Goal: Task Accomplishment & Management: Manage account settings

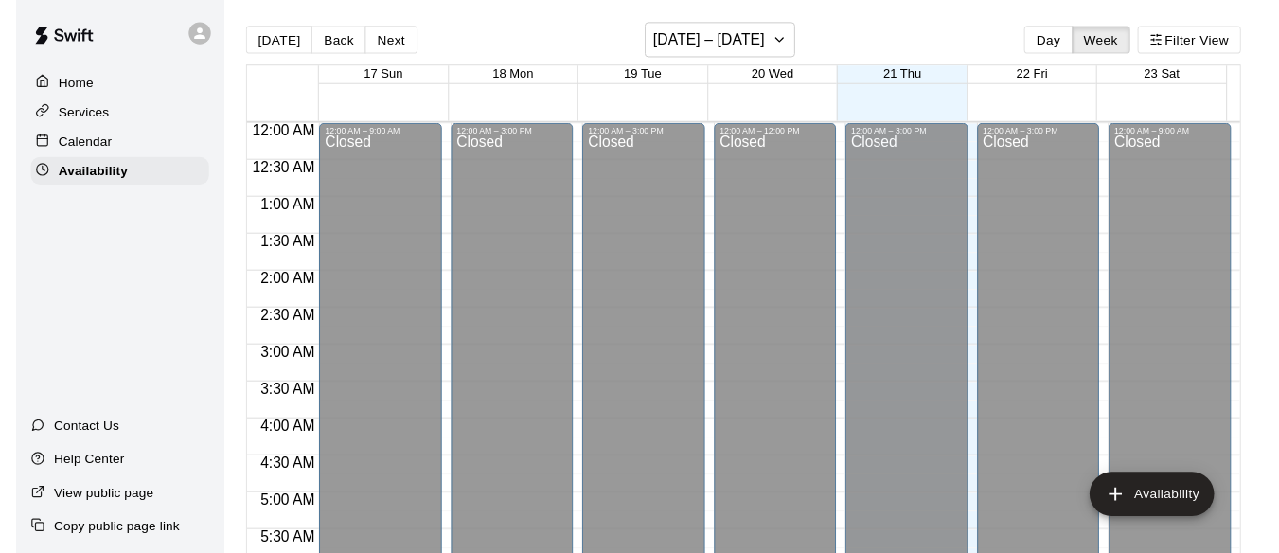
scroll to position [852, 0]
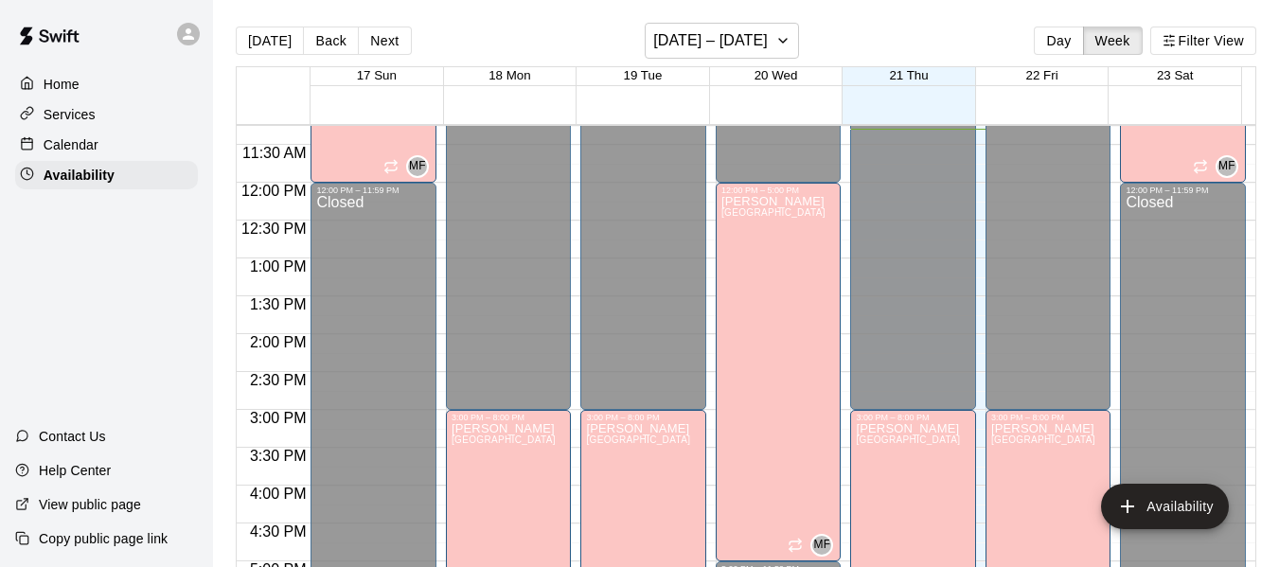
click at [89, 145] on p "Calendar" at bounding box center [71, 144] width 55 height 19
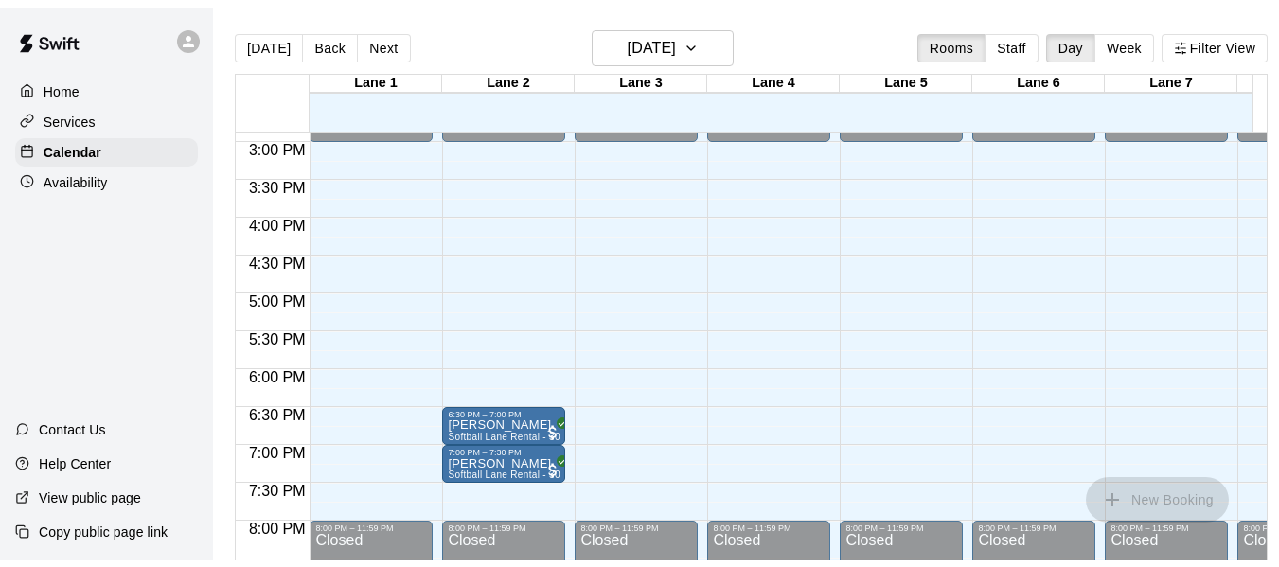
scroll to position [1155, 0]
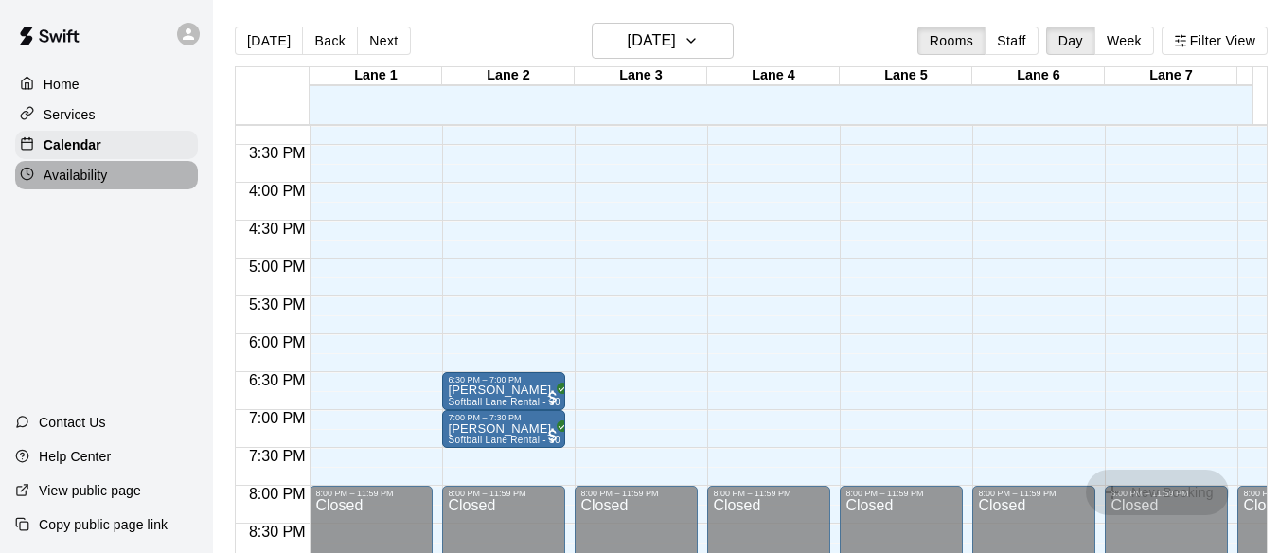
click at [89, 183] on p "Availability" at bounding box center [76, 175] width 64 height 19
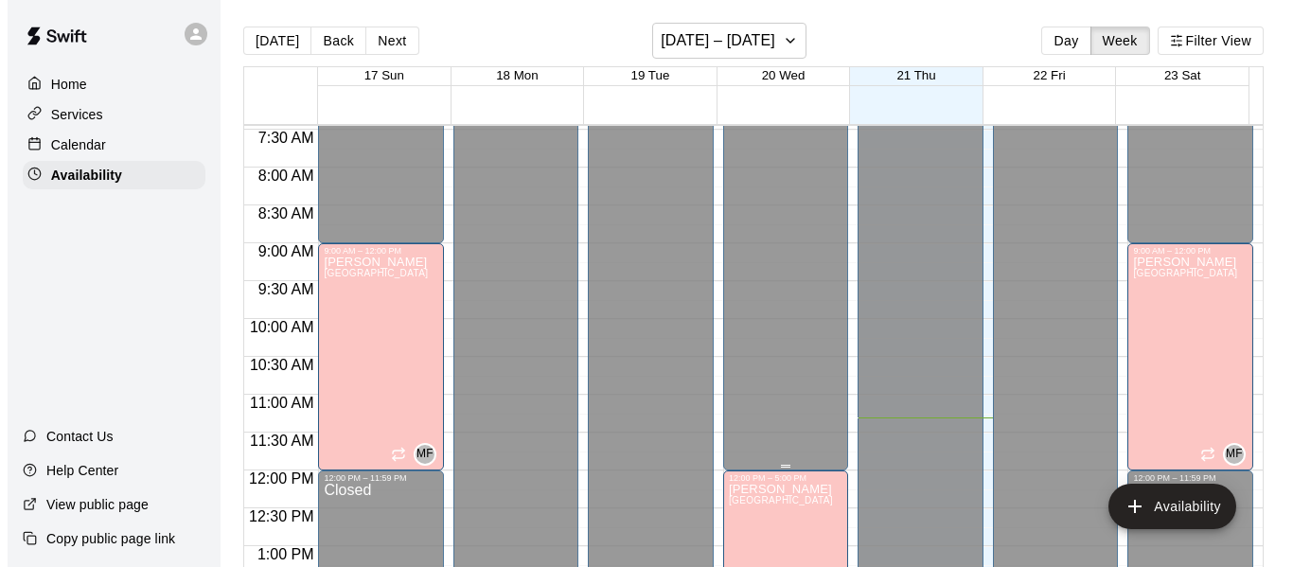
scroll to position [565, 0]
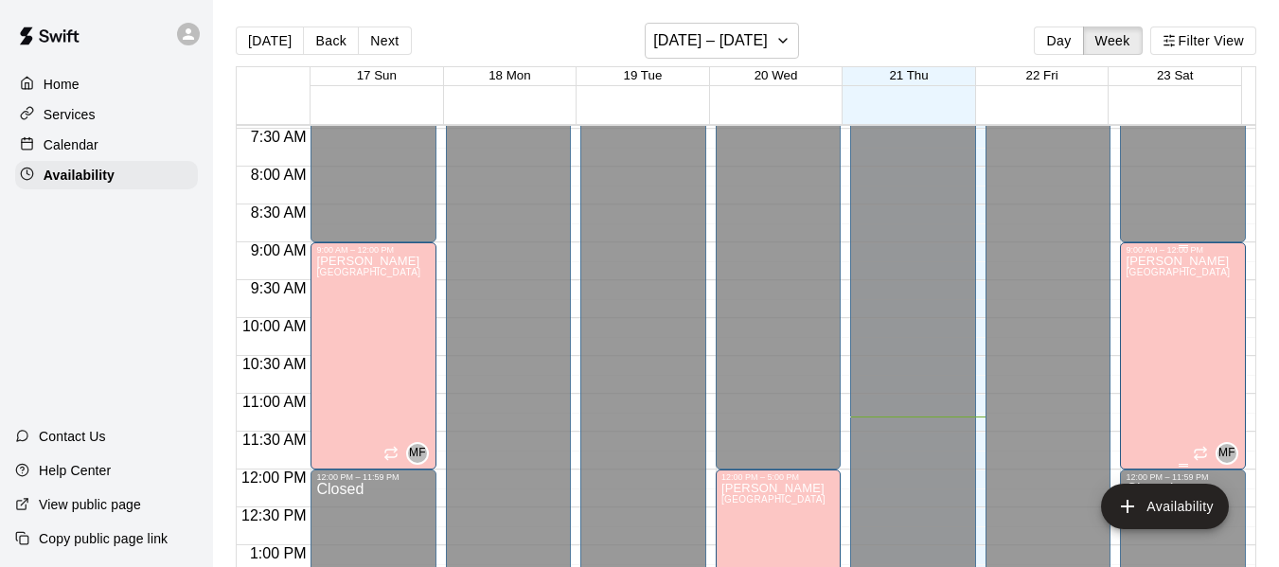
click at [1156, 306] on div "[PERSON_NAME][GEOGRAPHIC_DATA][PERSON_NAME][PERSON_NAME][PERSON_NAME][PERSON_NA…" at bounding box center [1178, 538] width 104 height 567
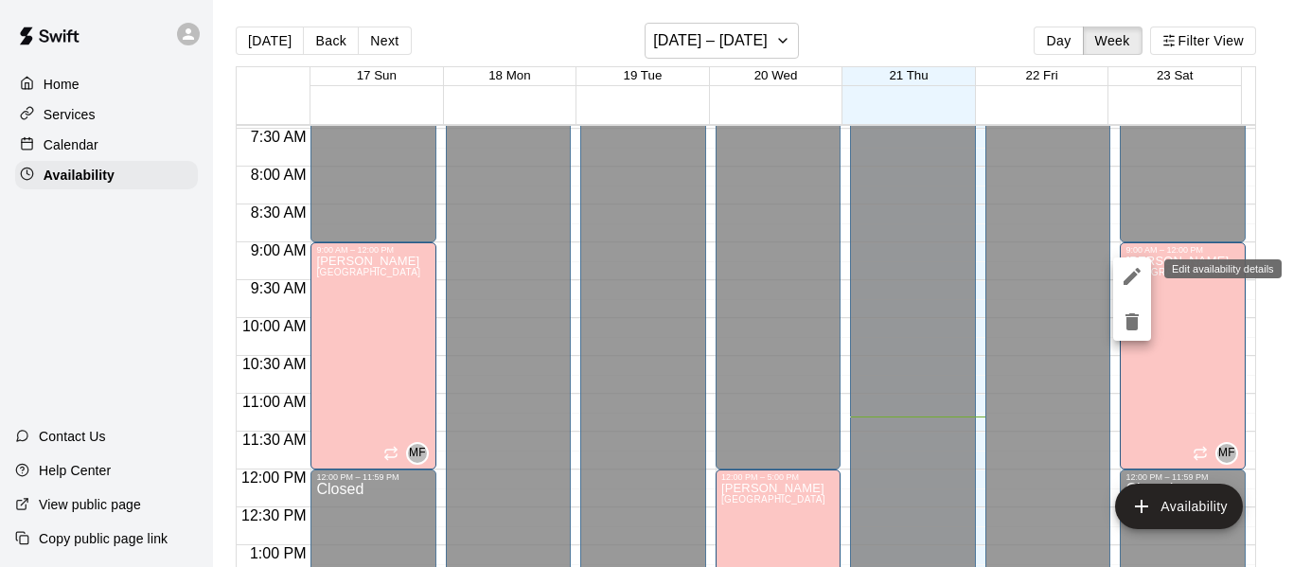
click at [1130, 274] on icon "edit" at bounding box center [1132, 276] width 23 height 23
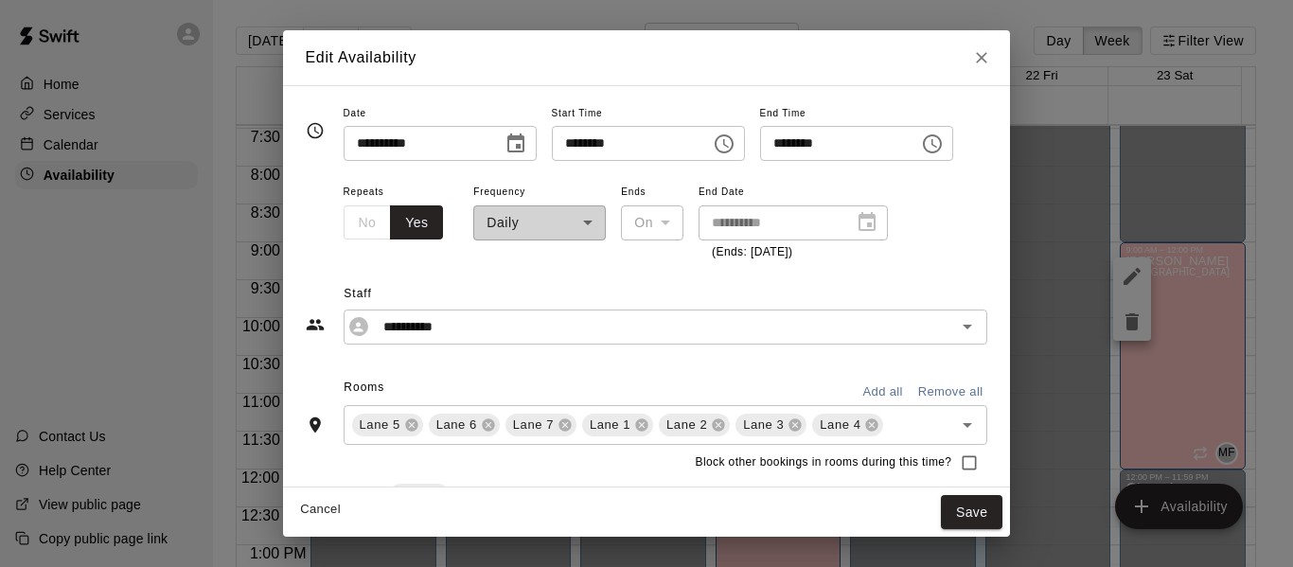
click at [944, 144] on icon "Choose time, selected time is 12:00 PM" at bounding box center [932, 144] width 23 height 23
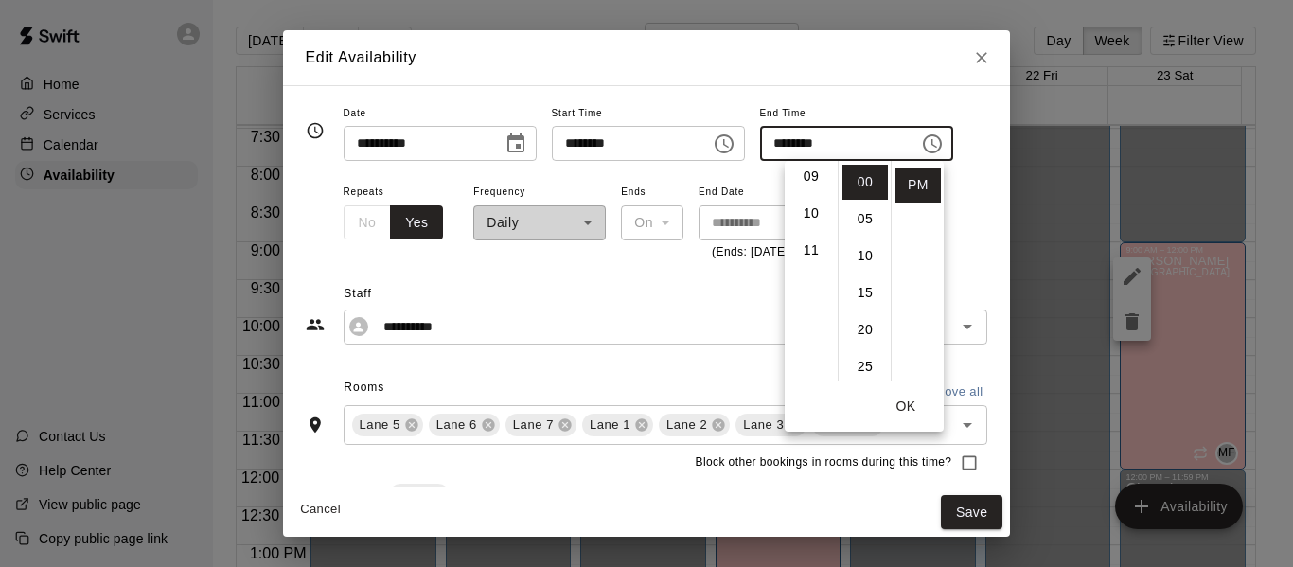
scroll to position [326, 0]
click at [806, 222] on li "10" at bounding box center [811, 225] width 45 height 35
click at [861, 282] on li "45" at bounding box center [865, 285] width 45 height 35
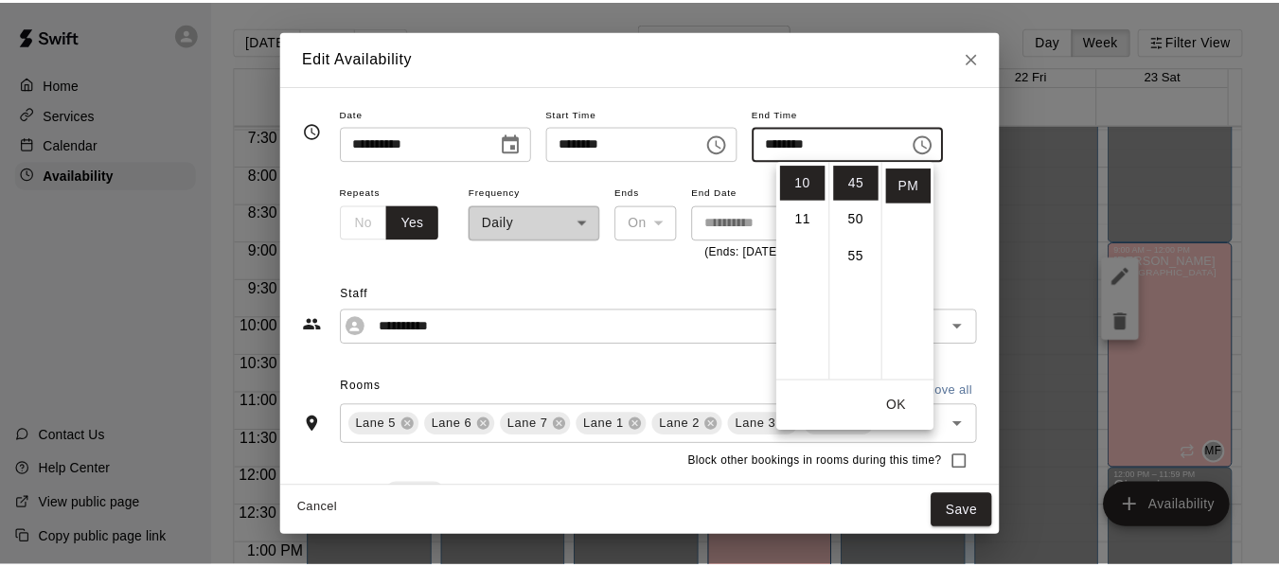
scroll to position [0, 0]
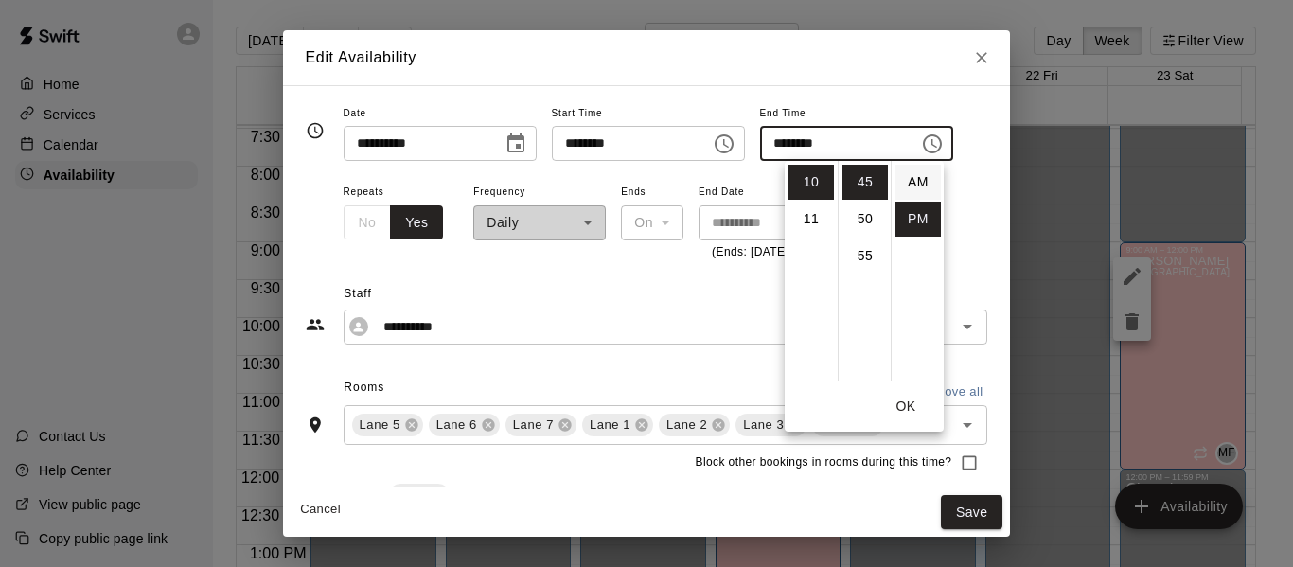
click at [909, 183] on li "AM" at bounding box center [918, 182] width 45 height 35
type input "********"
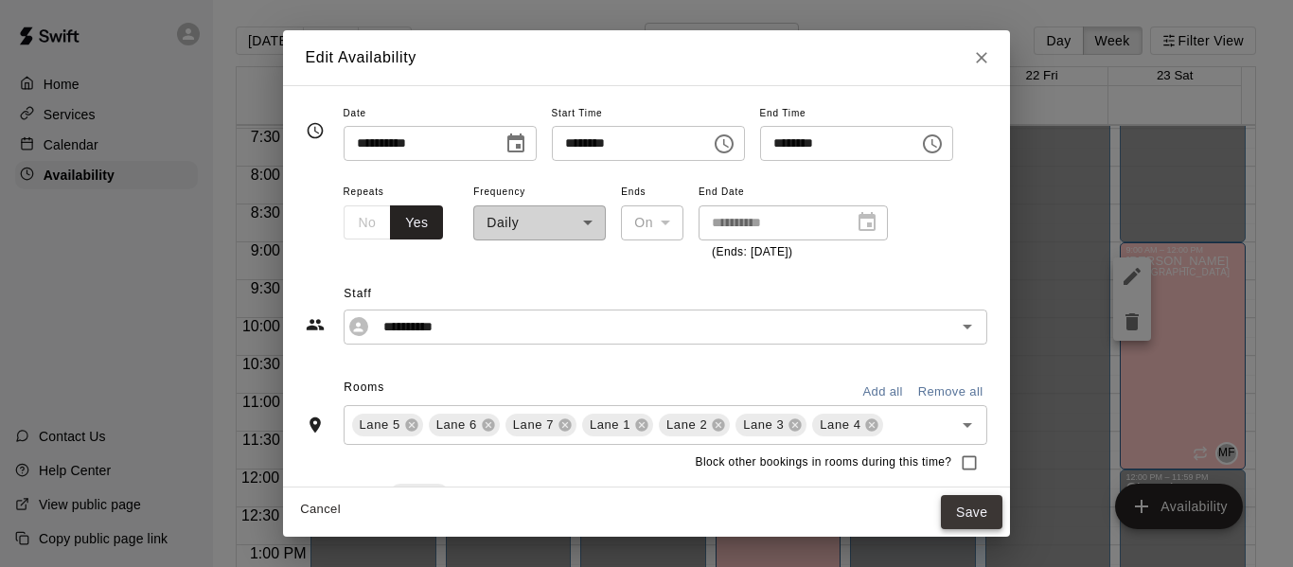
click at [1004, 507] on button "Save" at bounding box center [972, 512] width 62 height 35
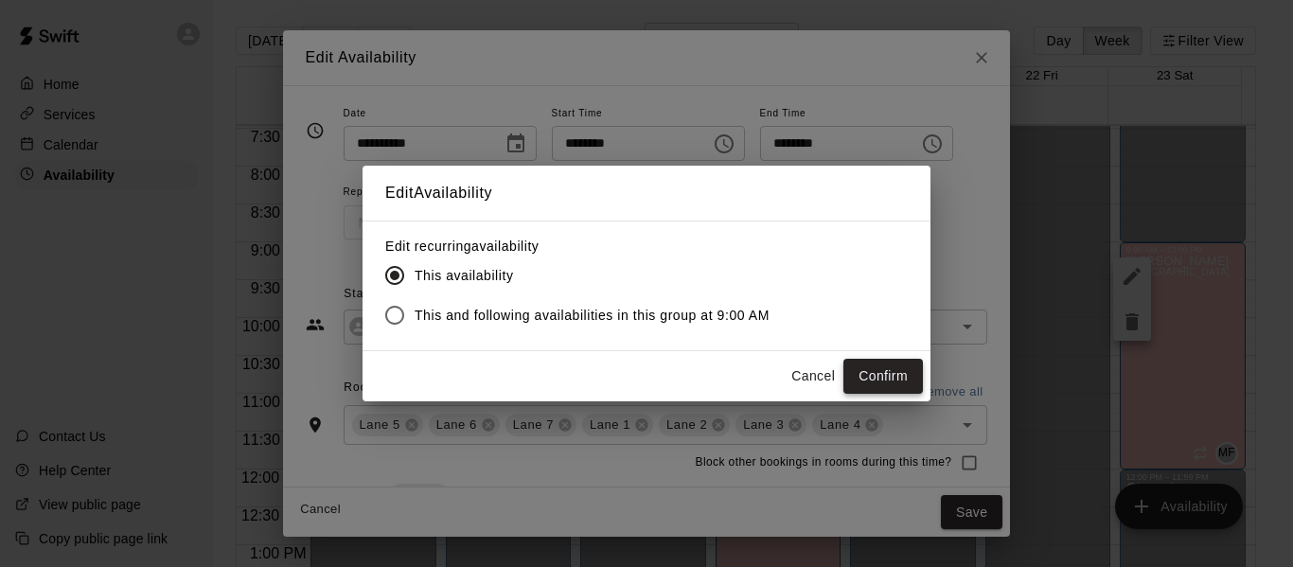
click at [880, 374] on button "Confirm" at bounding box center [884, 376] width 80 height 35
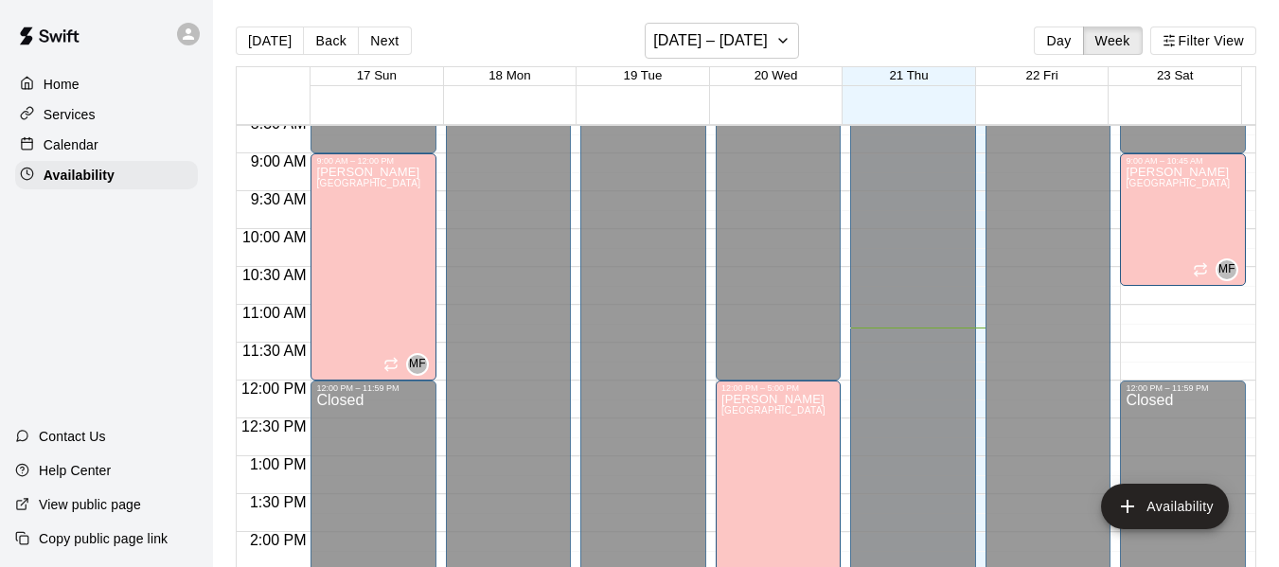
scroll to position [652, 0]
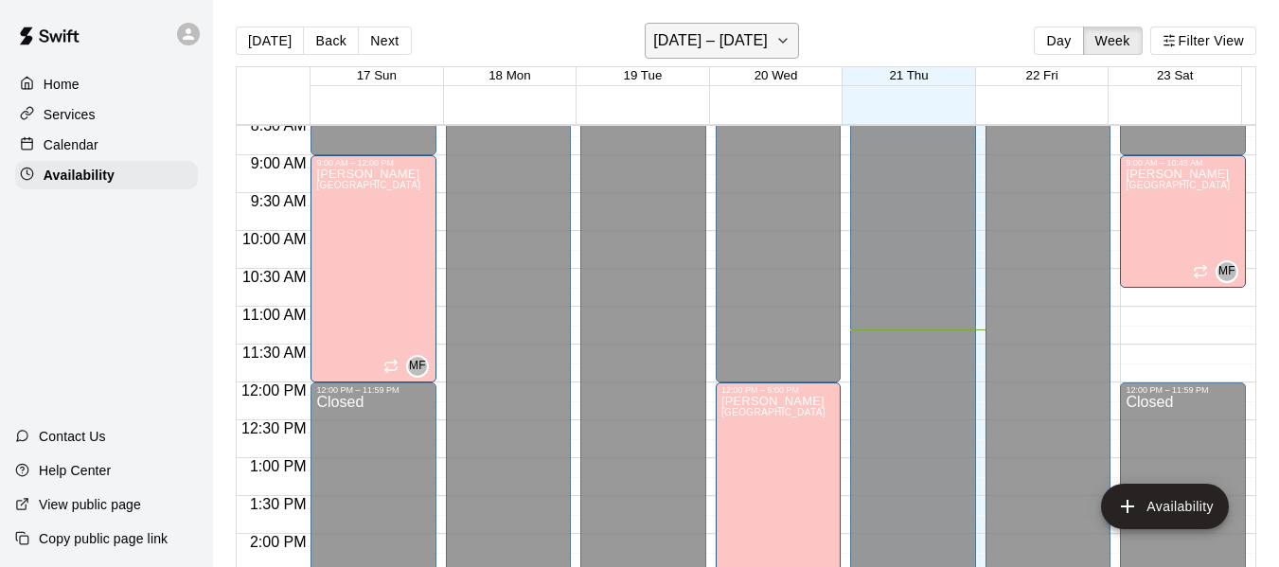
click at [779, 38] on icon "button" at bounding box center [782, 40] width 15 height 23
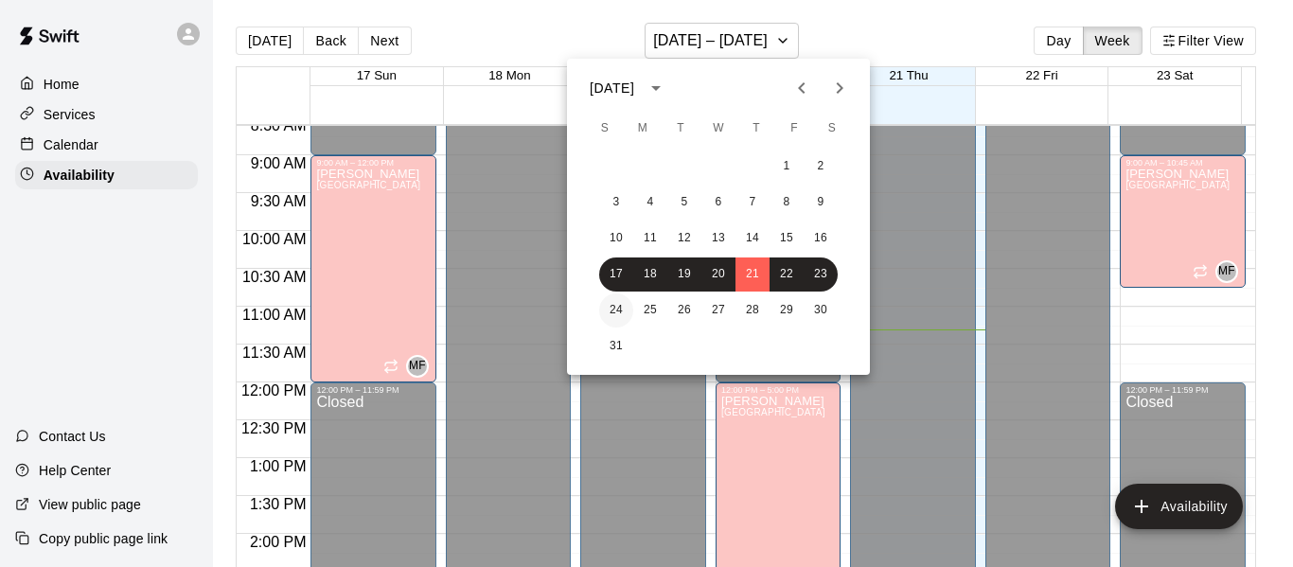
click at [614, 311] on button "24" at bounding box center [616, 310] width 34 height 34
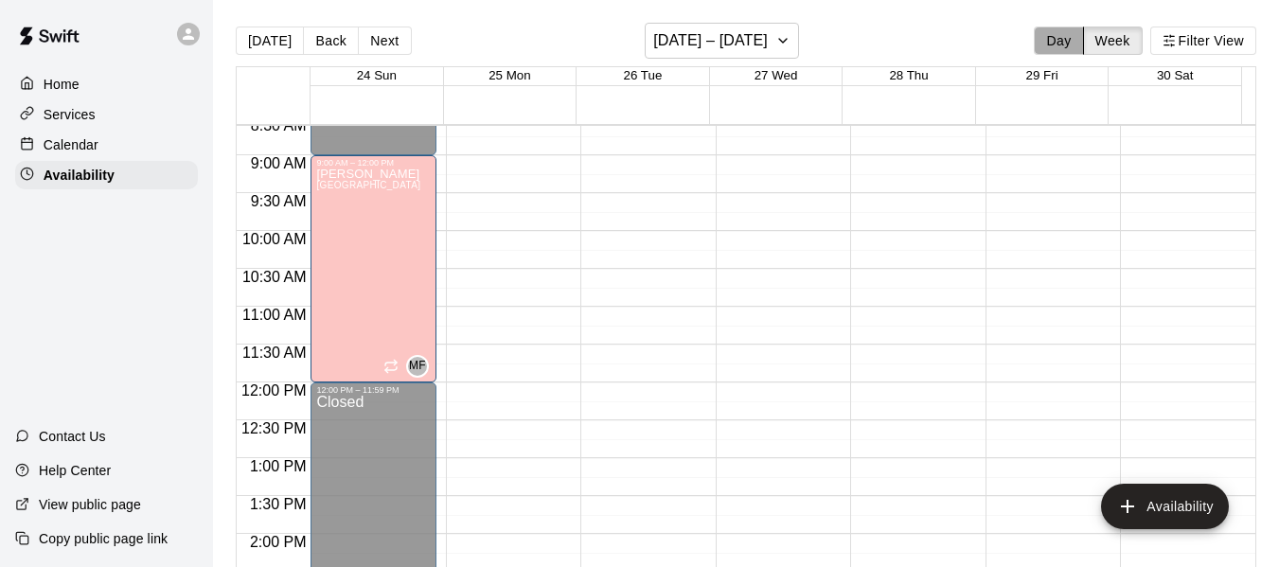
click at [1060, 42] on button "Day" at bounding box center [1058, 41] width 49 height 28
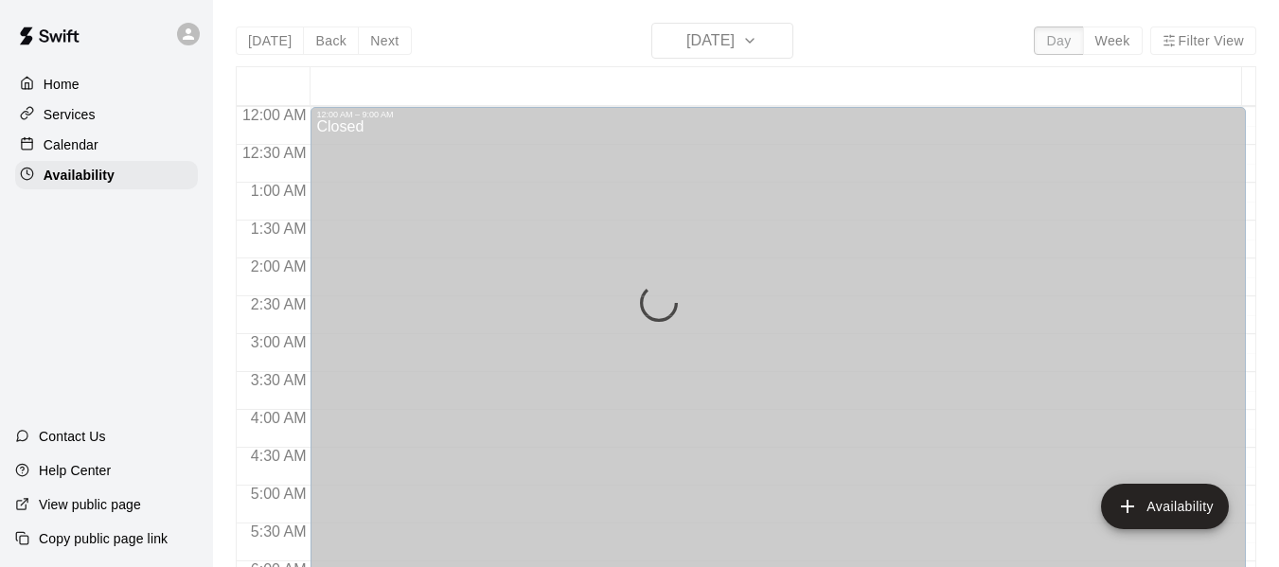
scroll to position [857, 0]
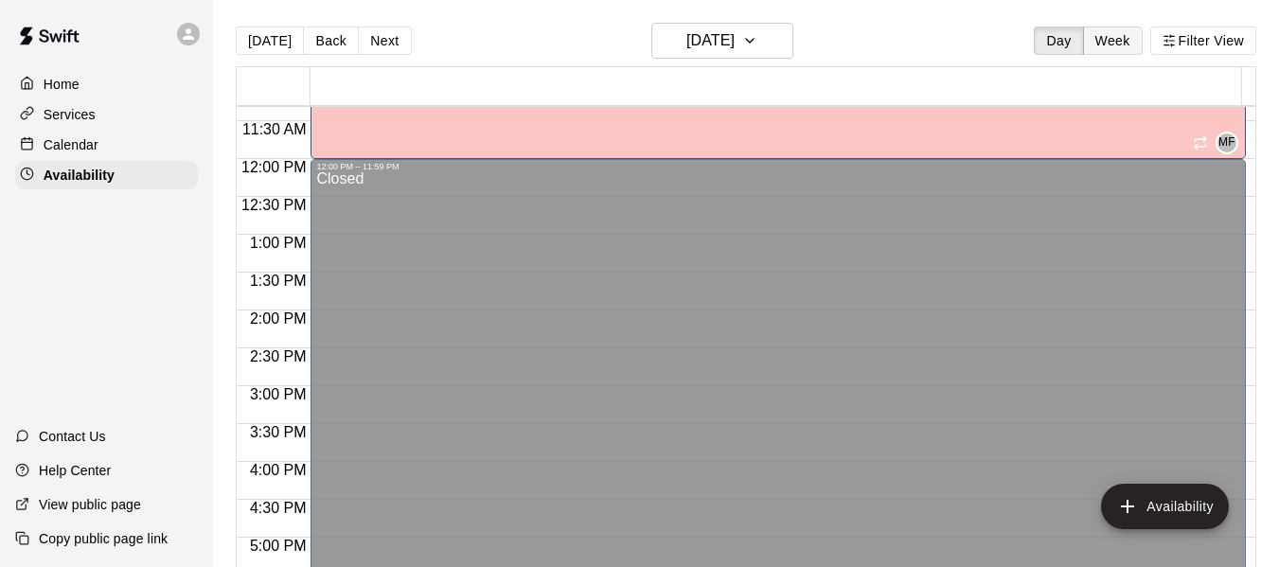
click at [1108, 39] on button "Week" at bounding box center [1113, 41] width 60 height 28
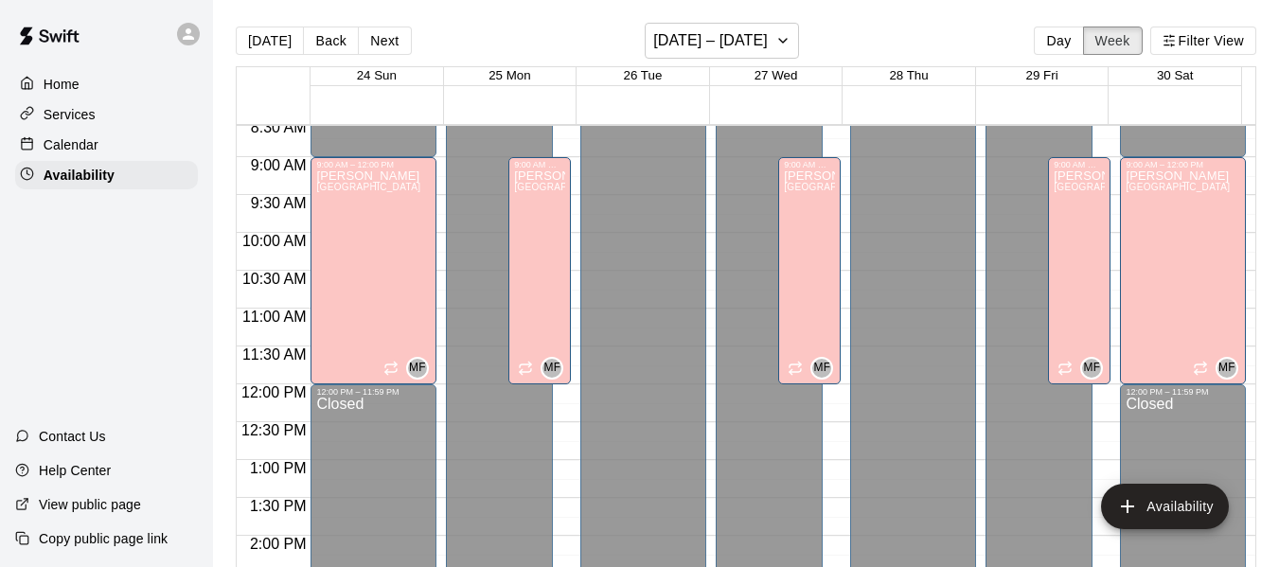
scroll to position [651, 0]
click at [516, 299] on div "[PERSON_NAME][GEOGRAPHIC_DATA][PERSON_NAME][PERSON_NAME][PERSON_NAME][PERSON_NA…" at bounding box center [539, 452] width 51 height 567
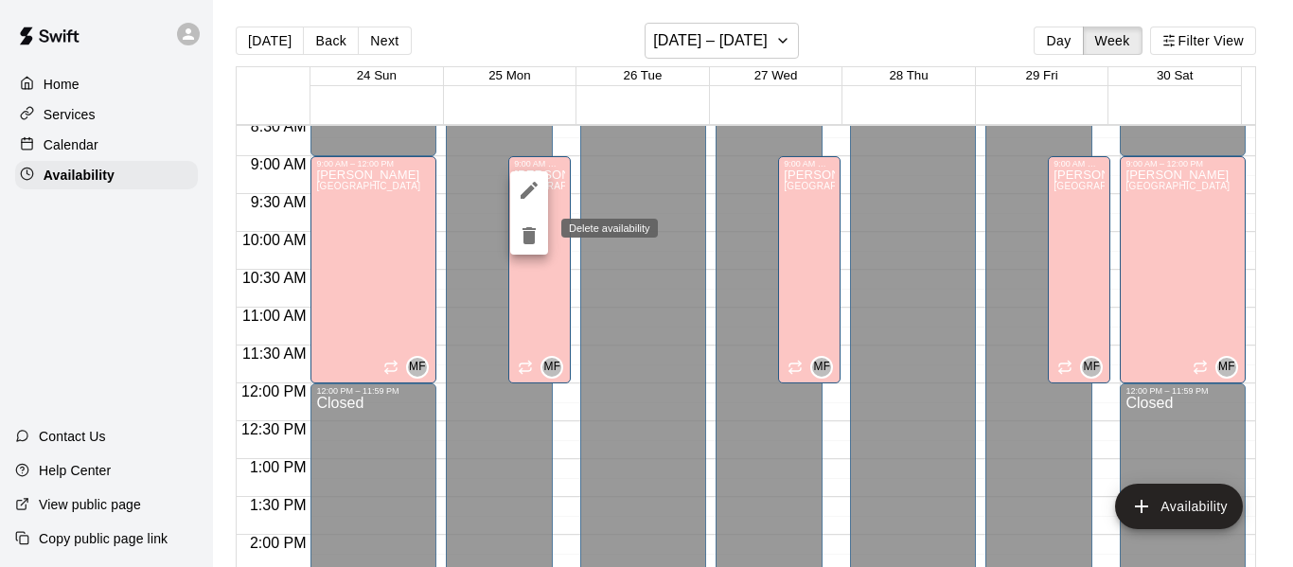
click at [522, 237] on icon "delete" at bounding box center [529, 235] width 23 height 23
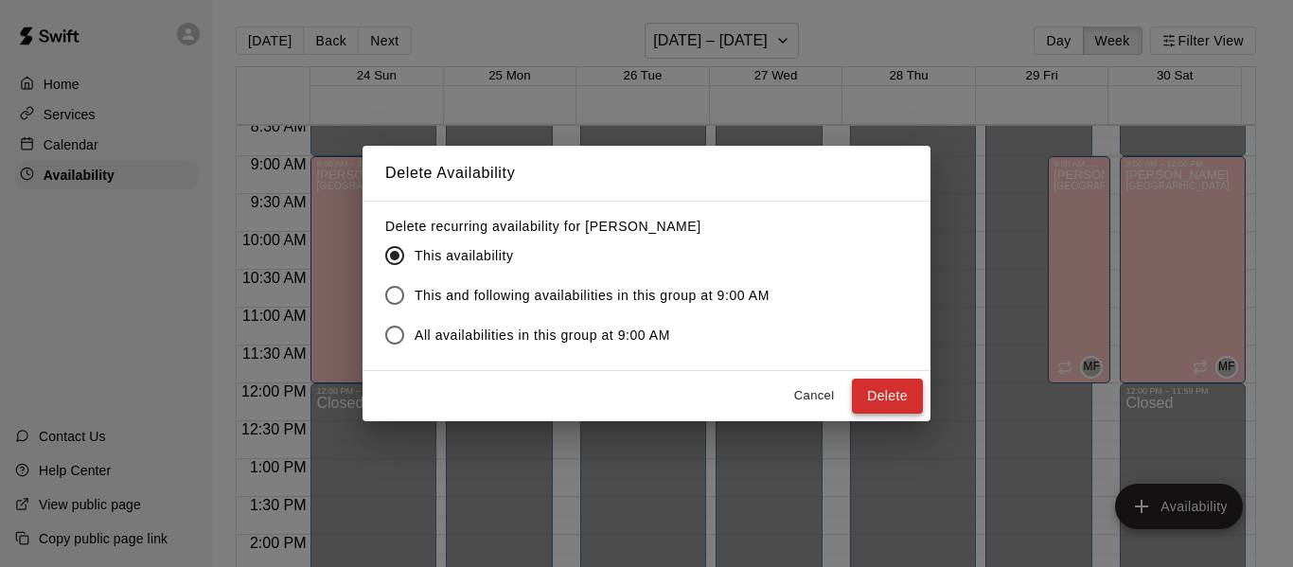
click at [891, 395] on button "Delete" at bounding box center [887, 396] width 71 height 35
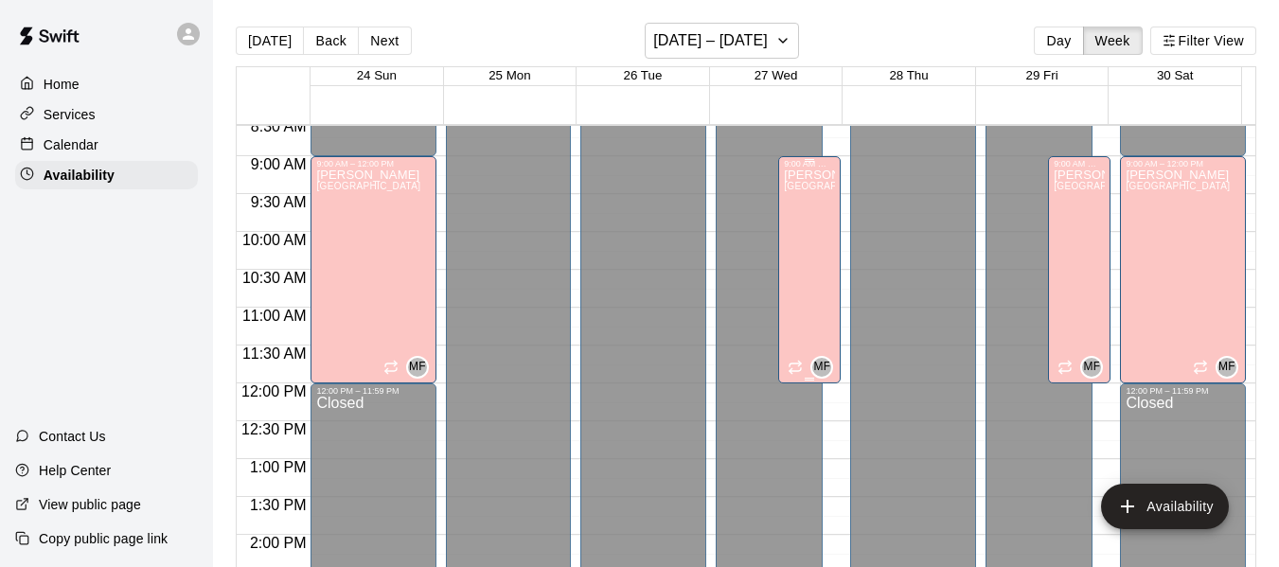
click at [800, 280] on div "[PERSON_NAME][GEOGRAPHIC_DATA][PERSON_NAME][PERSON_NAME][PERSON_NAME][PERSON_NA…" at bounding box center [809, 452] width 51 height 567
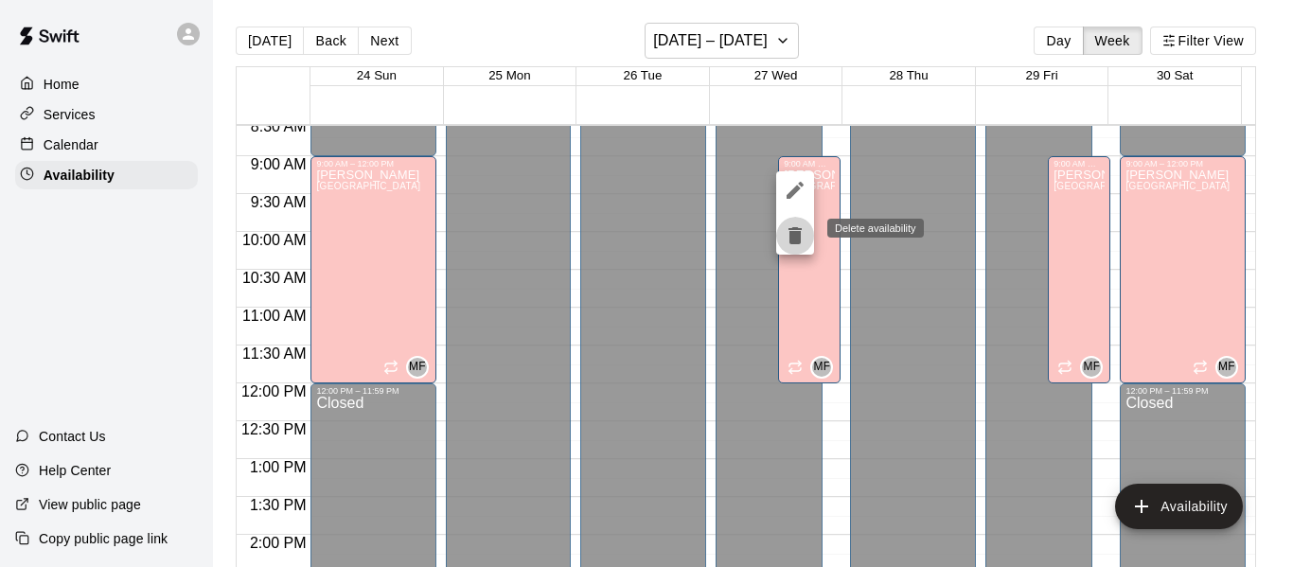
click at [794, 240] on icon "delete" at bounding box center [795, 235] width 13 height 17
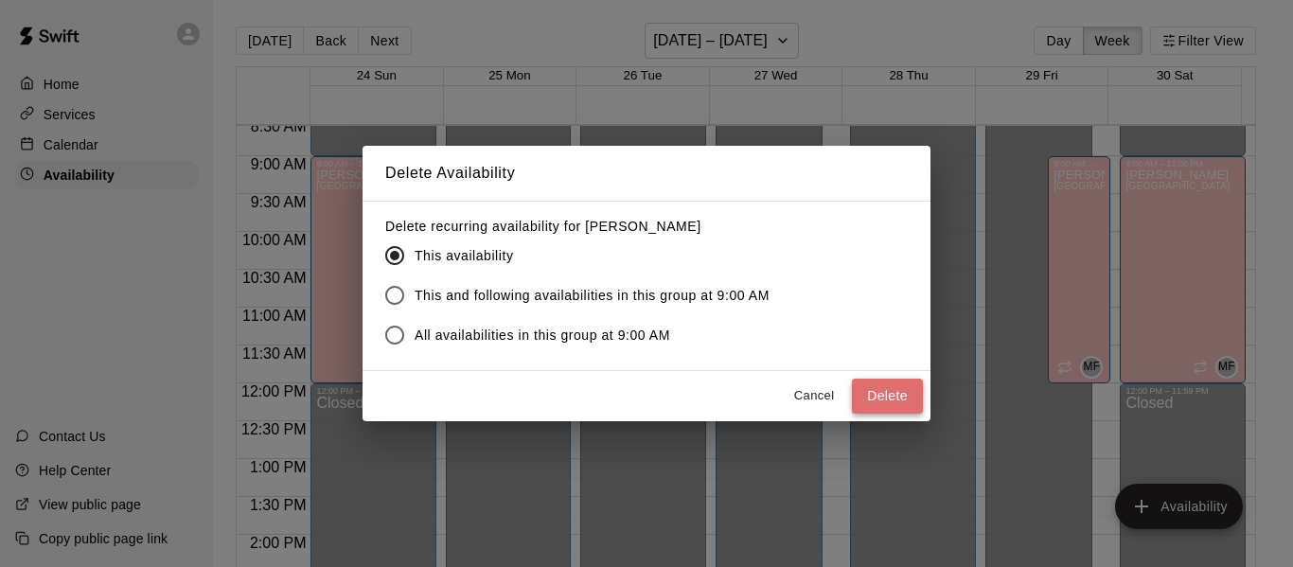
click at [881, 396] on button "Delete" at bounding box center [887, 396] width 71 height 35
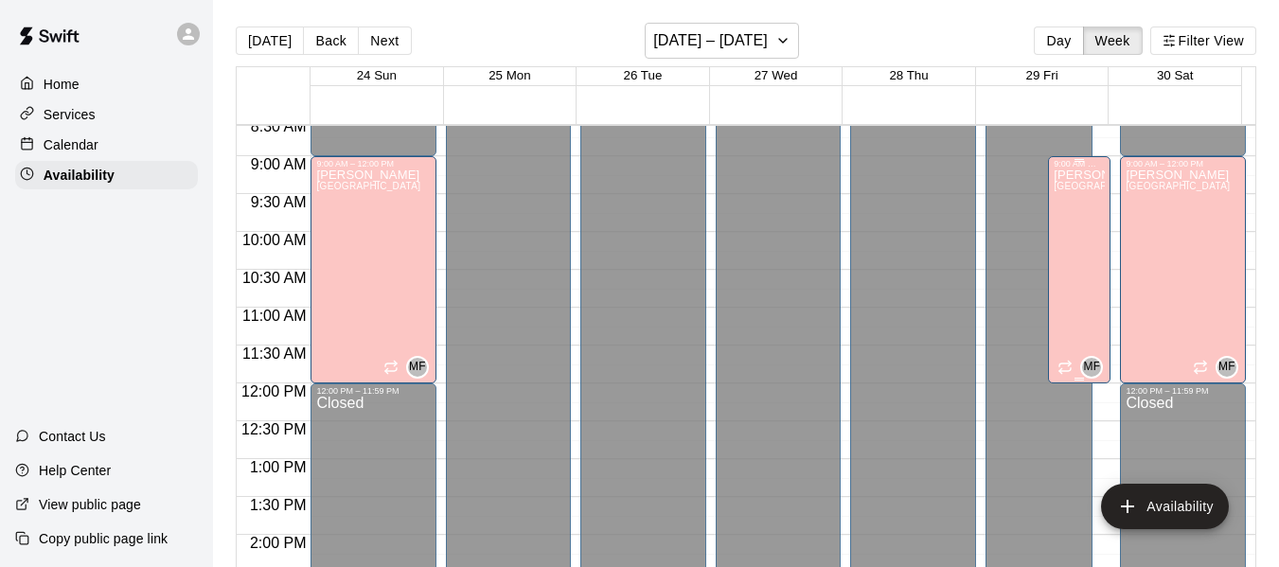
click at [1068, 270] on div "[PERSON_NAME][GEOGRAPHIC_DATA][PERSON_NAME][PERSON_NAME][PERSON_NAME][PERSON_NA…" at bounding box center [1079, 452] width 51 height 567
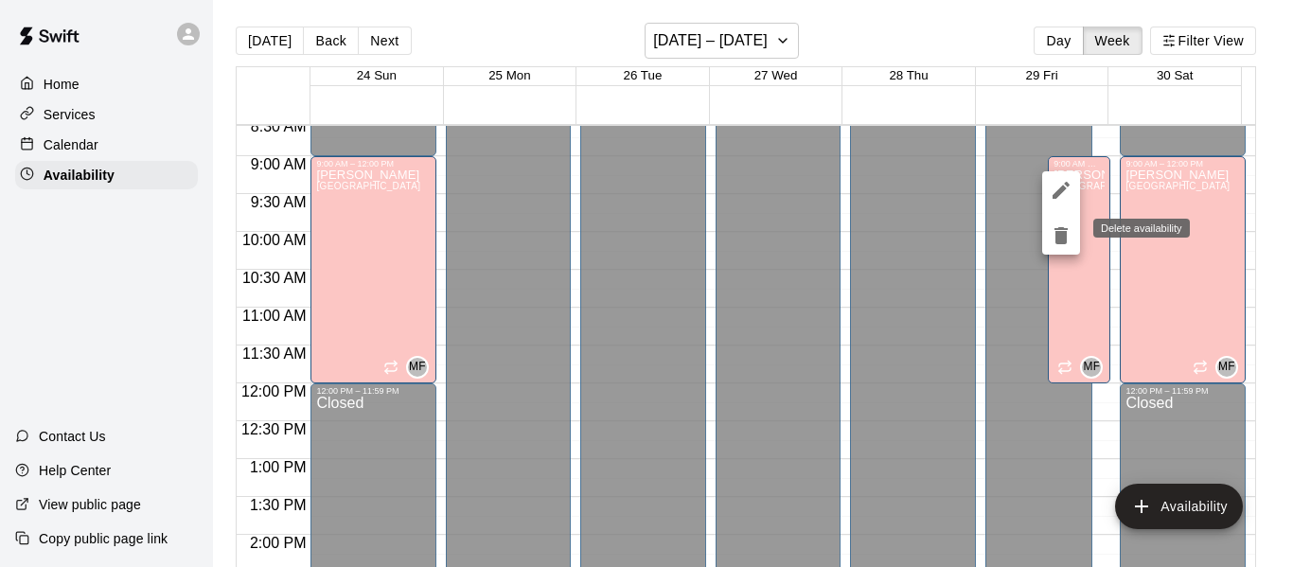
click at [1061, 229] on icon "delete" at bounding box center [1061, 235] width 13 height 17
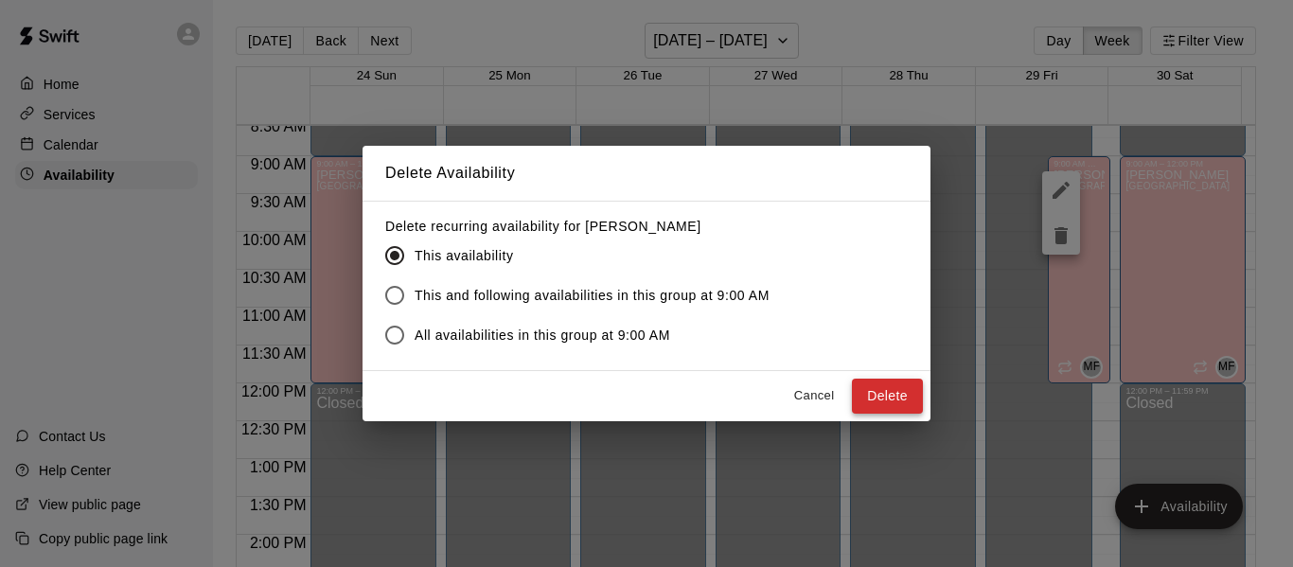
click at [888, 402] on button "Delete" at bounding box center [887, 396] width 71 height 35
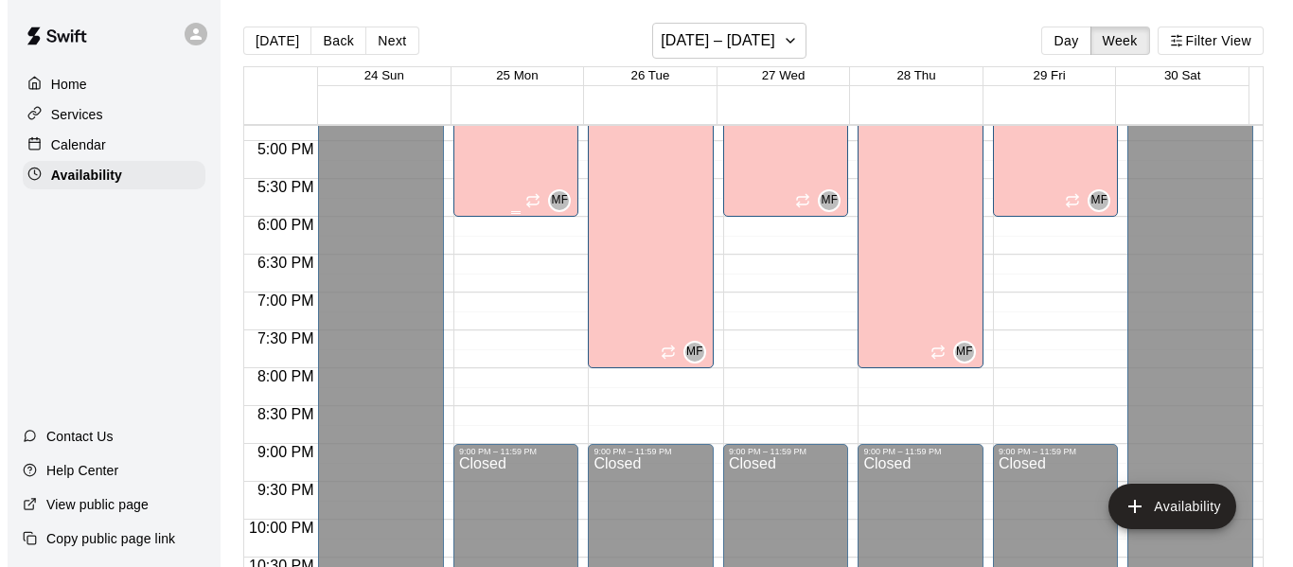
scroll to position [1275, 0]
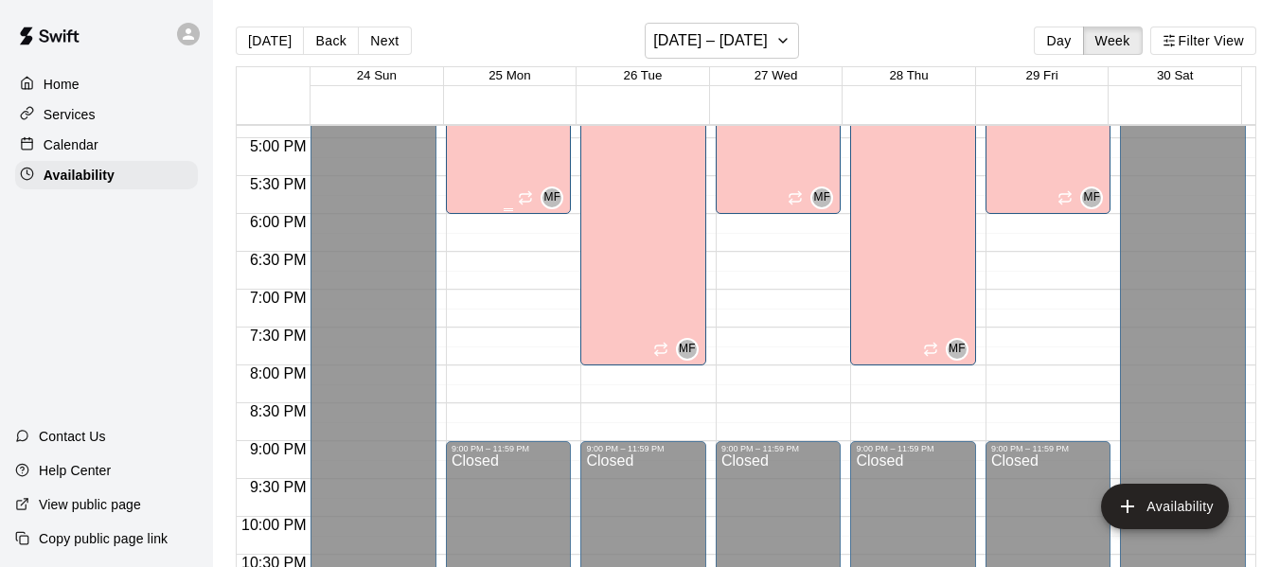
click at [474, 179] on div "[PERSON_NAME][GEOGRAPHIC_DATA][PERSON_NAME][PERSON_NAME][PERSON_NAME][PERSON_NA…" at bounding box center [504, 282] width 104 height 567
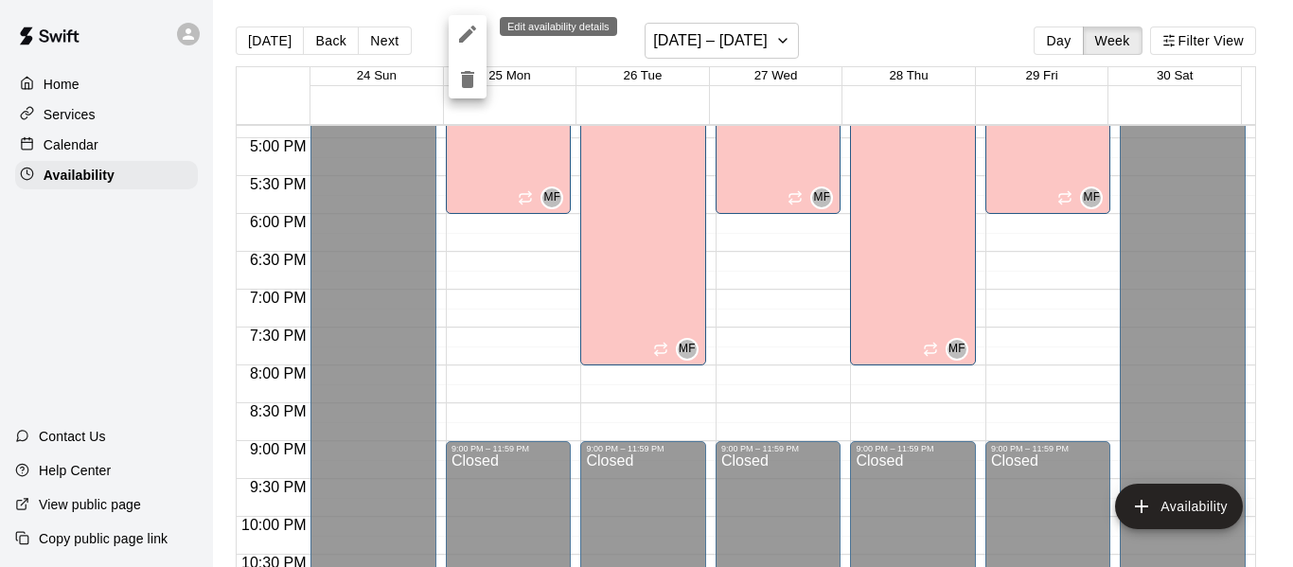
click at [463, 33] on icon "edit" at bounding box center [467, 34] width 23 height 23
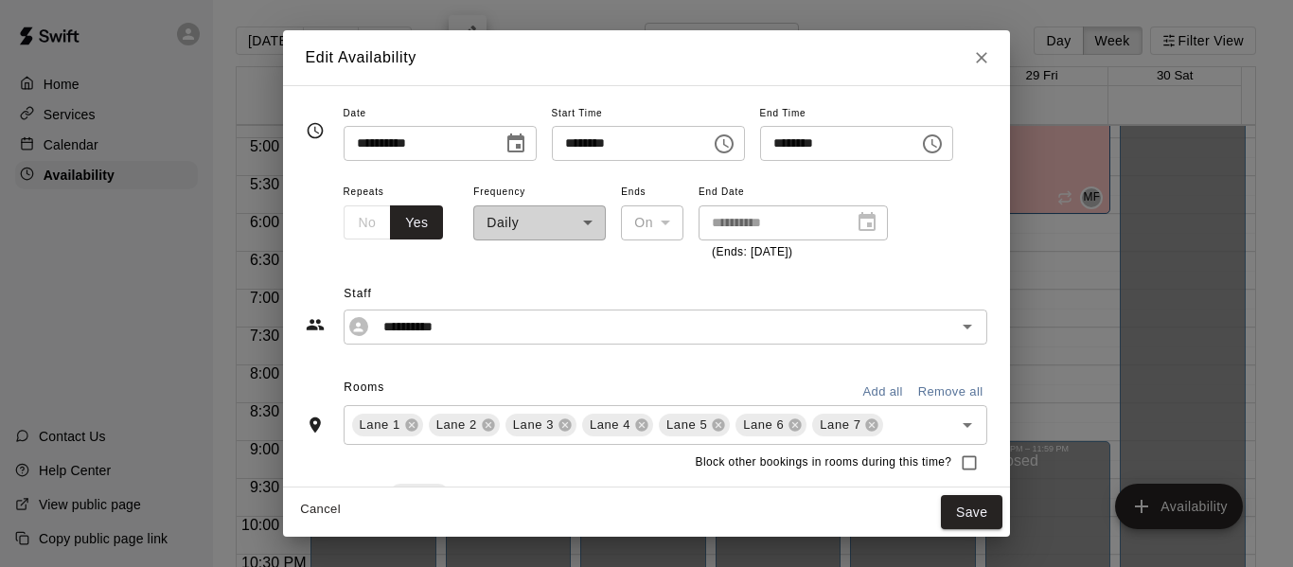
click at [944, 142] on icon "Choose time, selected time is 6:00 PM" at bounding box center [932, 144] width 23 height 23
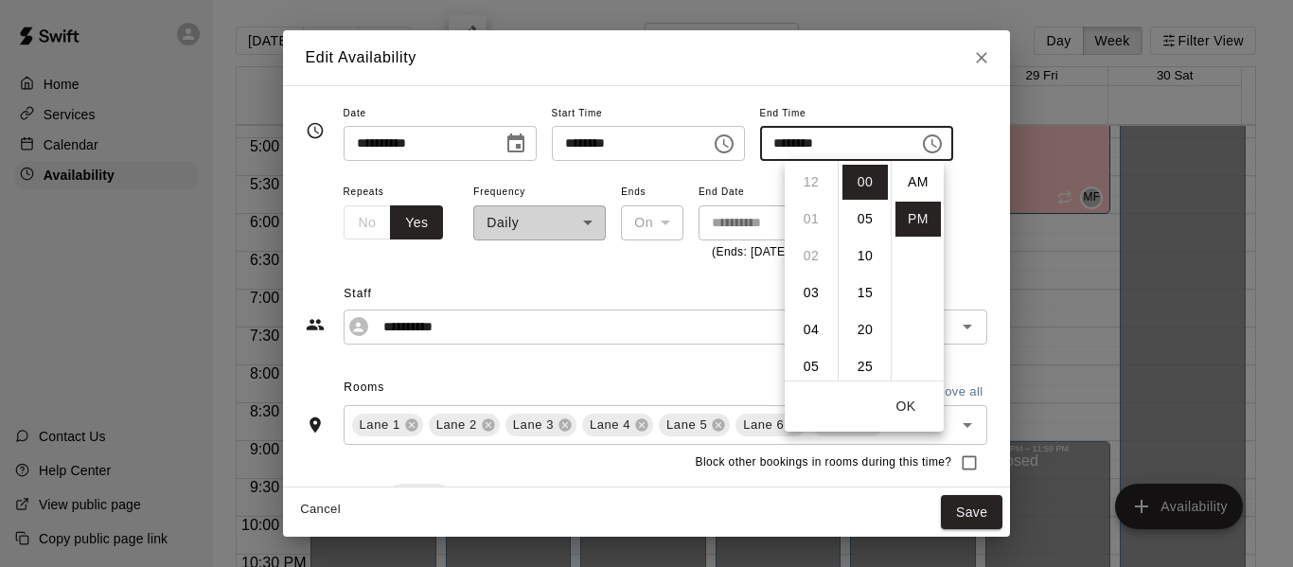
scroll to position [34, 0]
click at [811, 253] on li "08" at bounding box center [811, 256] width 45 height 35
type input "********"
click at [908, 402] on button "OK" at bounding box center [906, 406] width 61 height 35
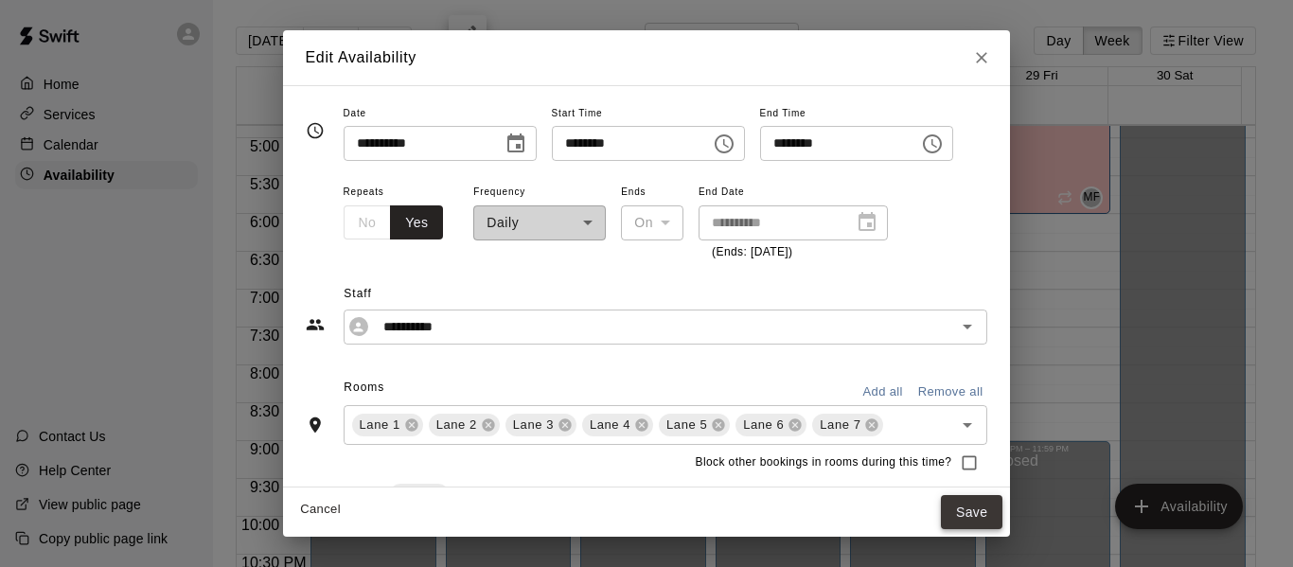
click at [1001, 506] on button "Save" at bounding box center [972, 512] width 62 height 35
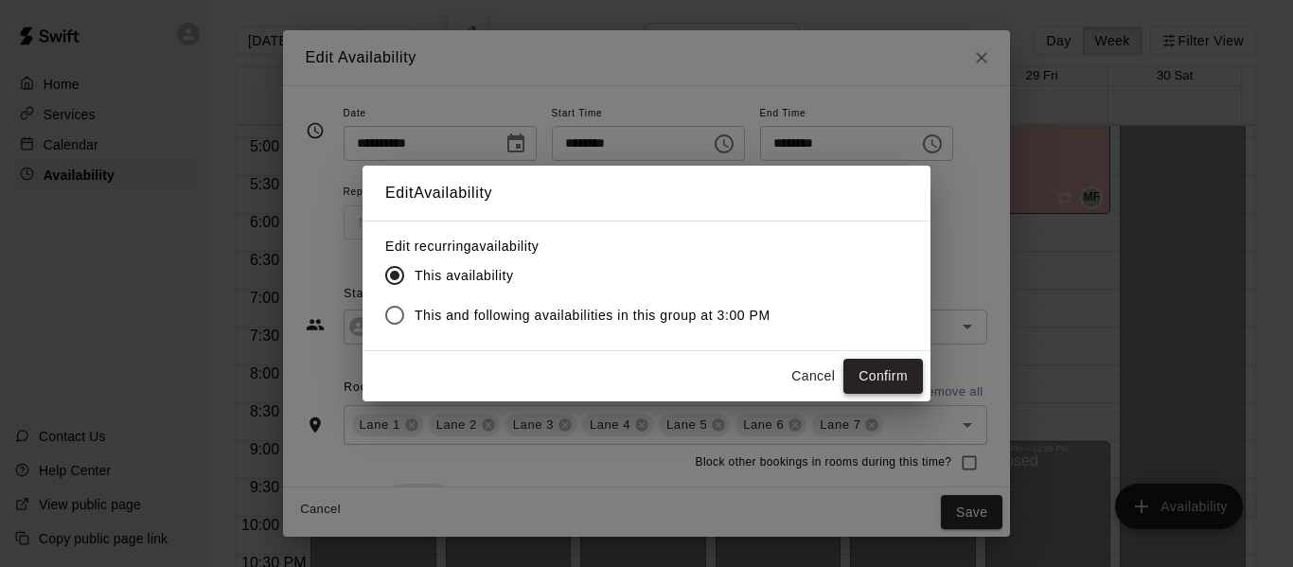
click at [869, 366] on button "Confirm" at bounding box center [884, 376] width 80 height 35
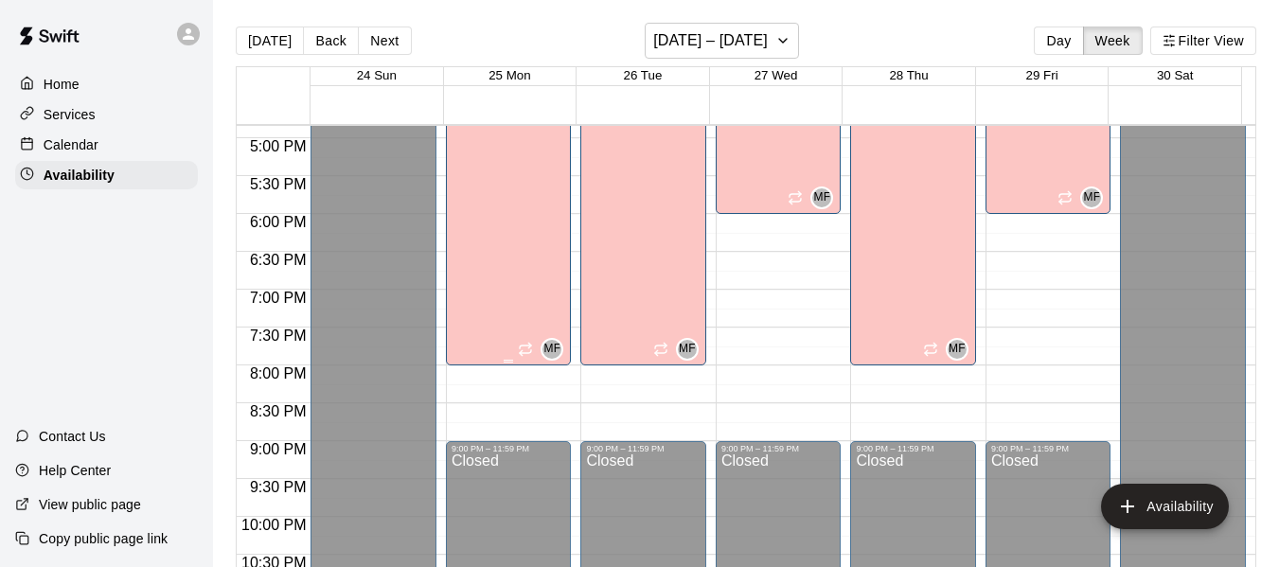
click at [490, 274] on div "[PERSON_NAME][GEOGRAPHIC_DATA][PERSON_NAME][PERSON_NAME][PERSON_NAME][PERSON_NA…" at bounding box center [504, 282] width 104 height 567
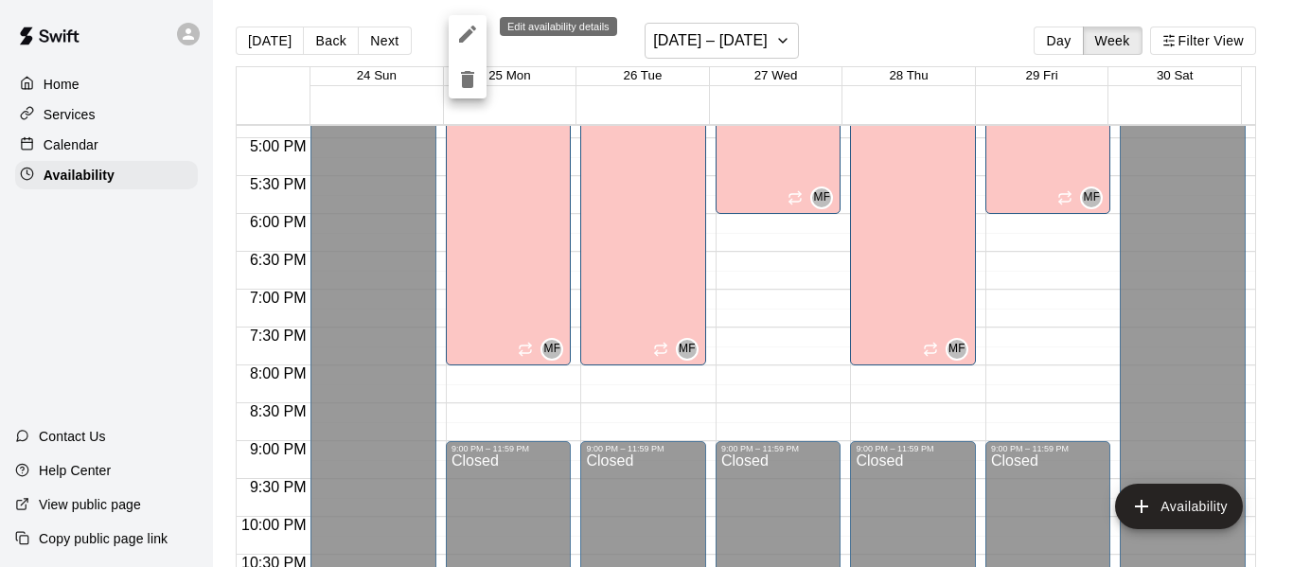
click at [462, 37] on icon "edit" at bounding box center [467, 34] width 17 height 17
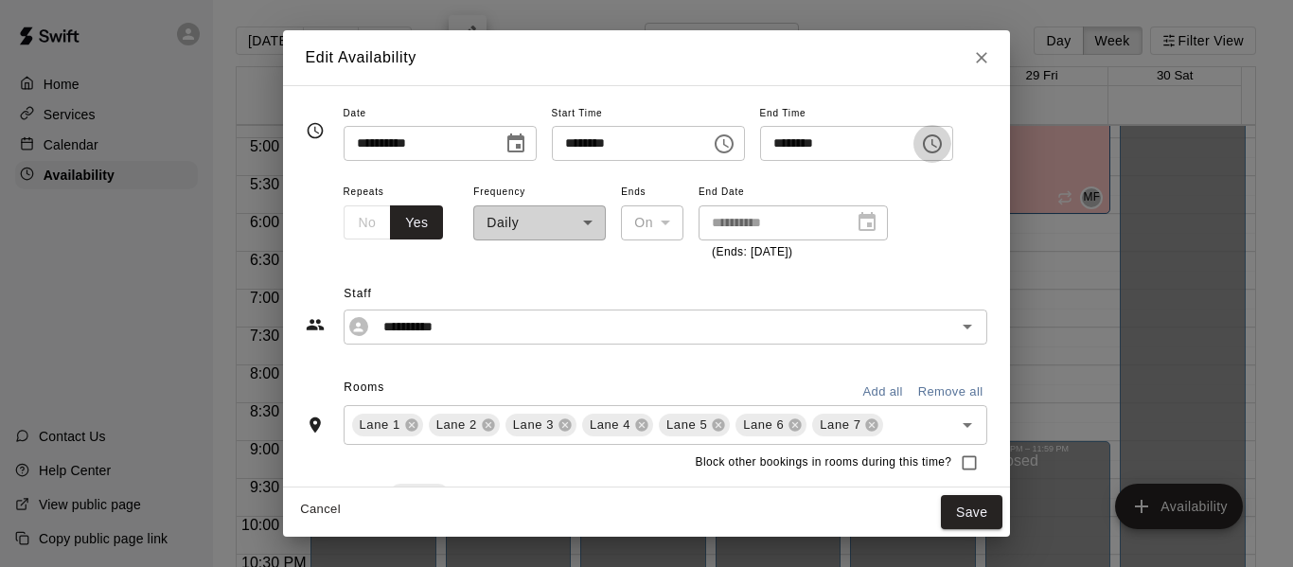
click at [944, 143] on icon "Choose time, selected time is 8:00 PM" at bounding box center [932, 144] width 23 height 23
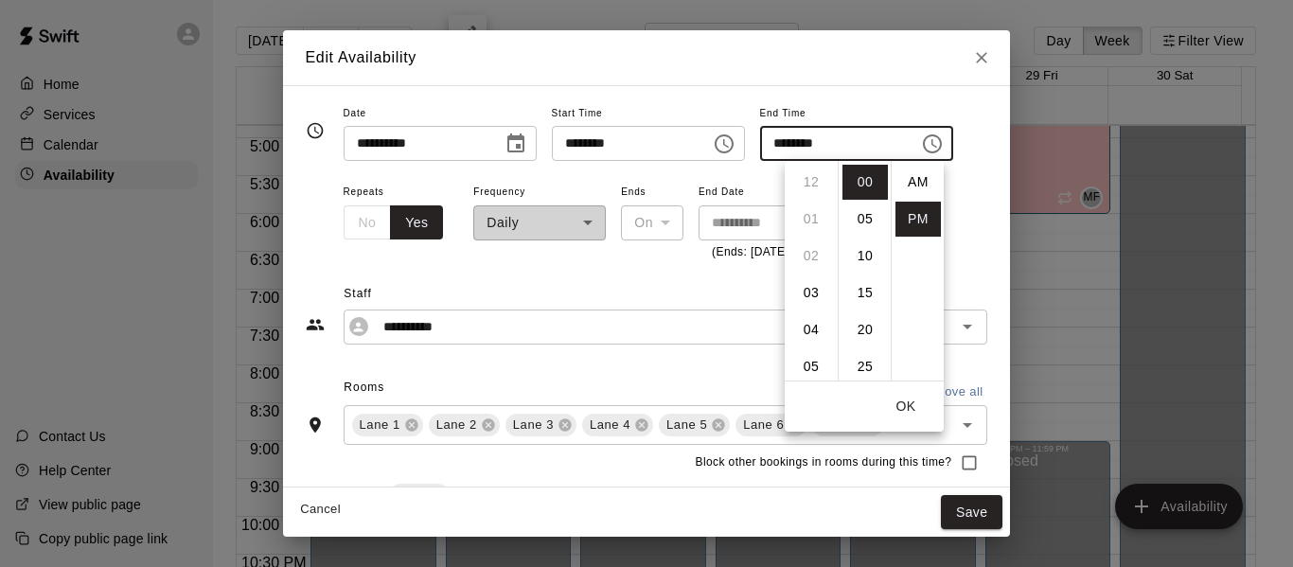
scroll to position [34, 0]
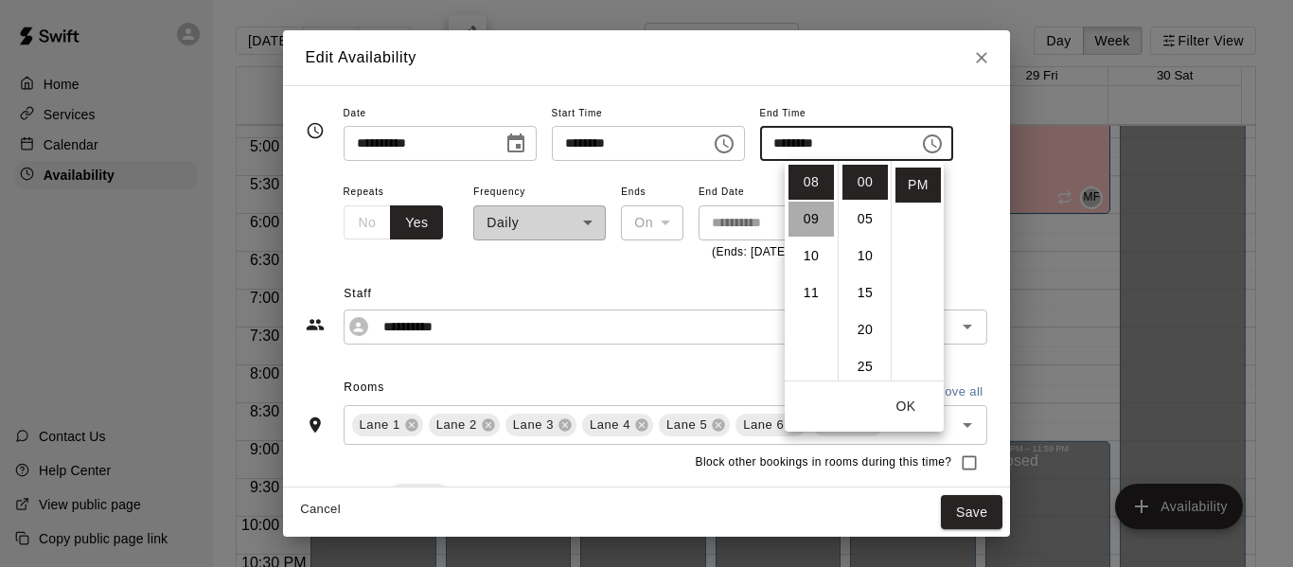
click at [812, 218] on li "09" at bounding box center [811, 219] width 45 height 35
type input "********"
click at [909, 404] on button "OK" at bounding box center [906, 406] width 61 height 35
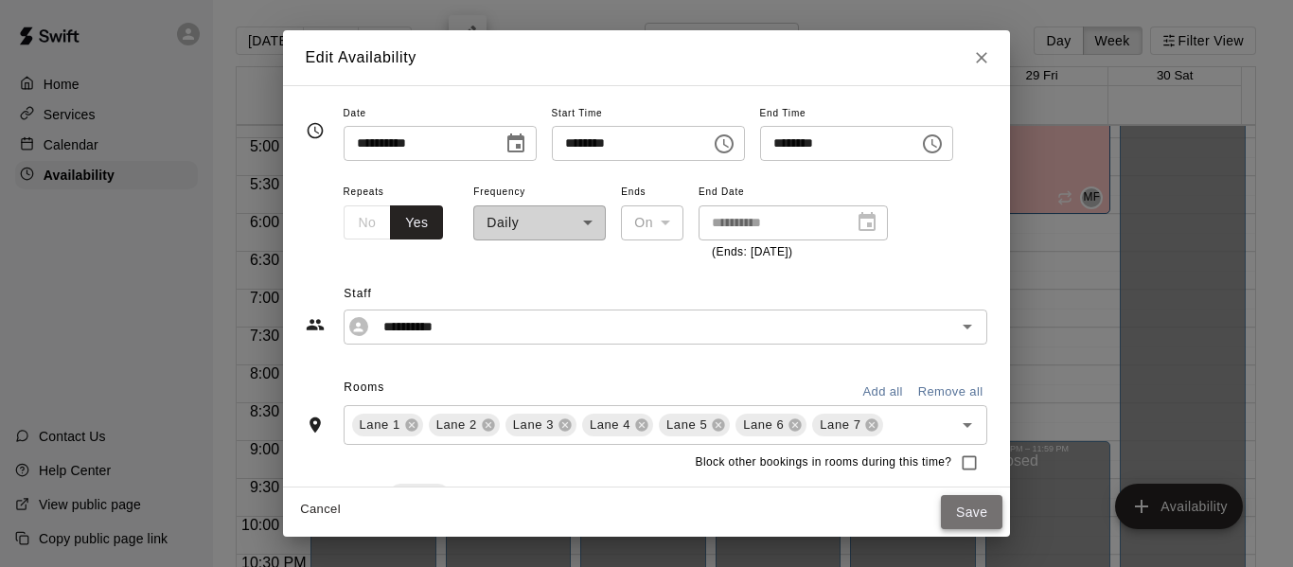
click at [1000, 508] on button "Save" at bounding box center [972, 512] width 62 height 35
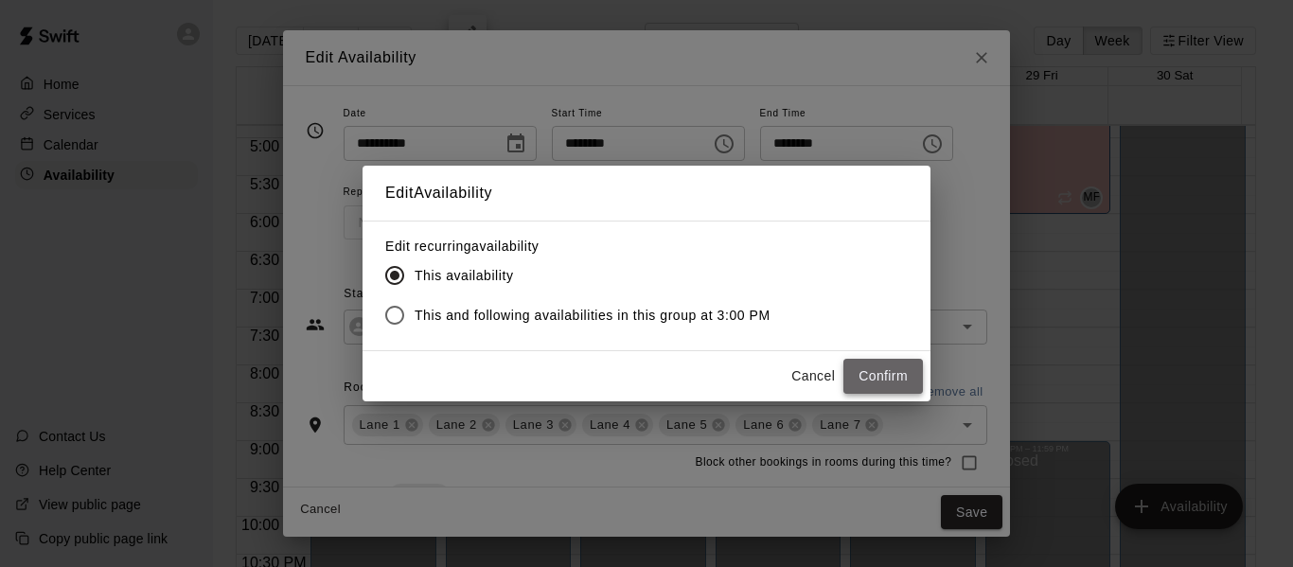
click at [883, 376] on button "Confirm" at bounding box center [884, 376] width 80 height 35
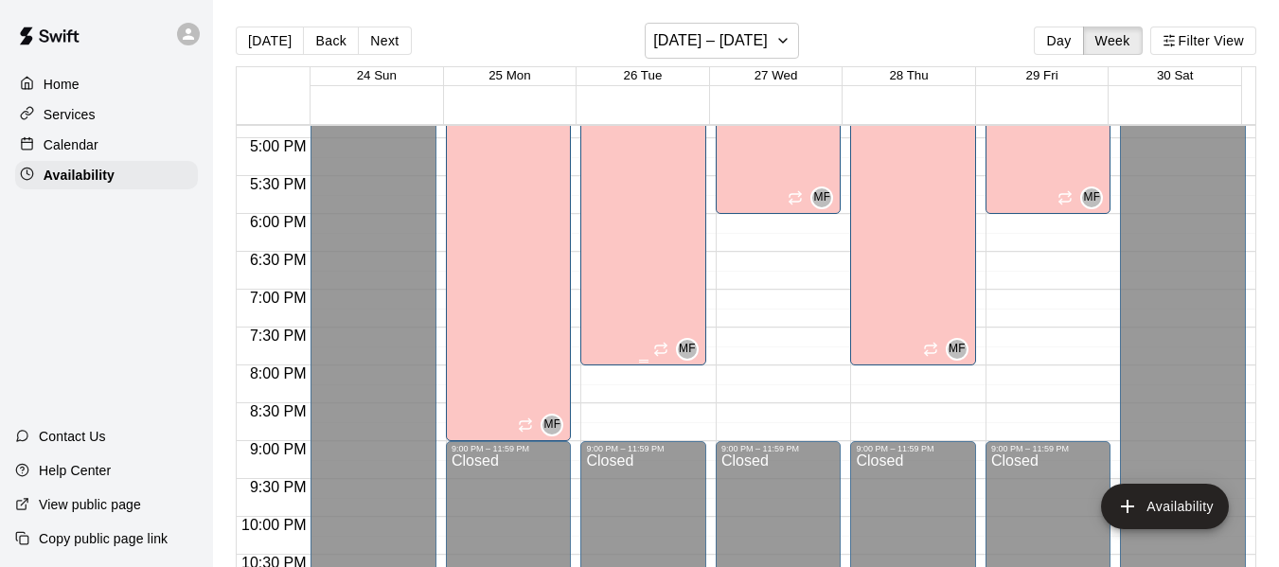
click at [611, 318] on div "[PERSON_NAME][GEOGRAPHIC_DATA][PERSON_NAME][PERSON_NAME][PERSON_NAME][PERSON_NA…" at bounding box center [638, 282] width 104 height 567
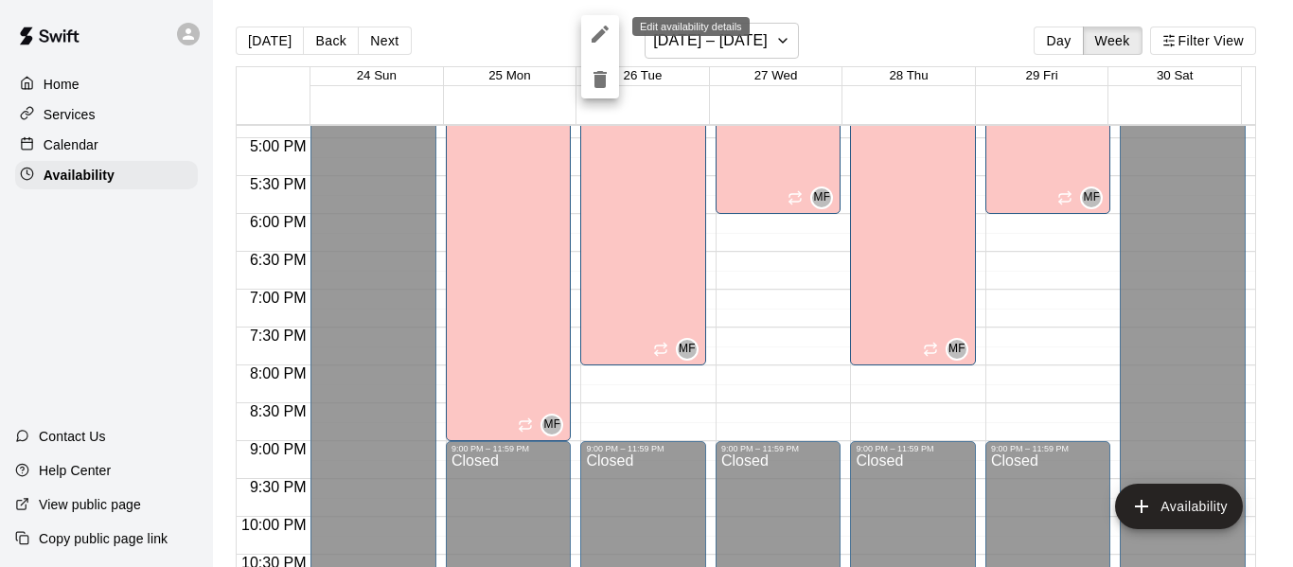
click at [597, 29] on icon "edit" at bounding box center [600, 34] width 23 height 23
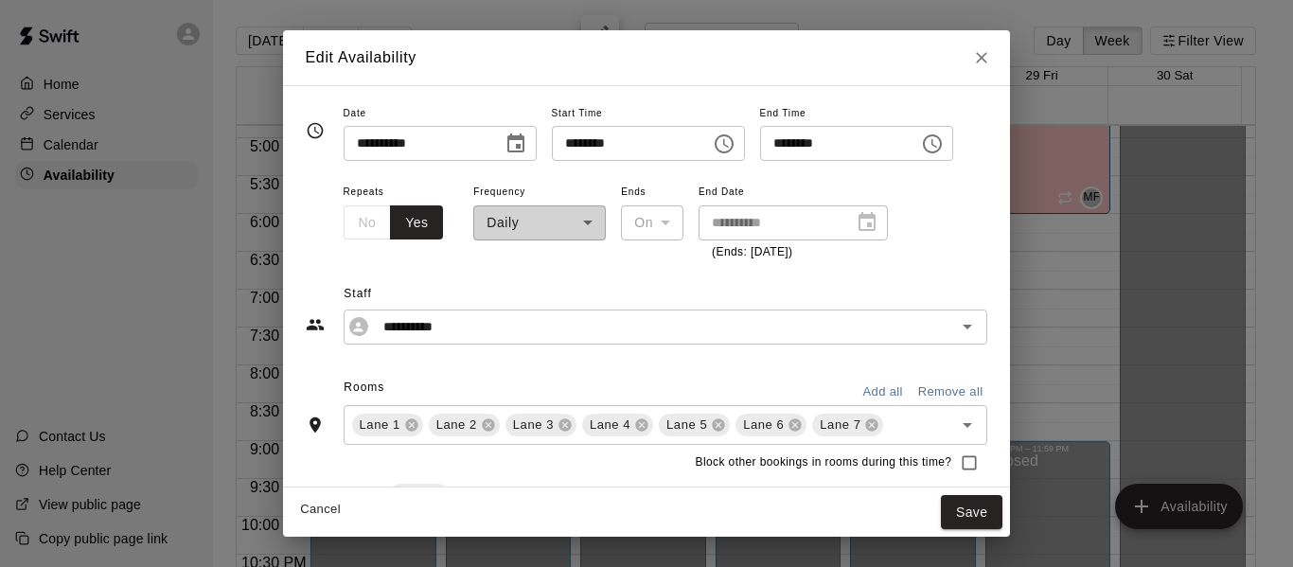
click at [937, 141] on icon "Choose time, selected time is 8:00 PM" at bounding box center [935, 143] width 6 height 9
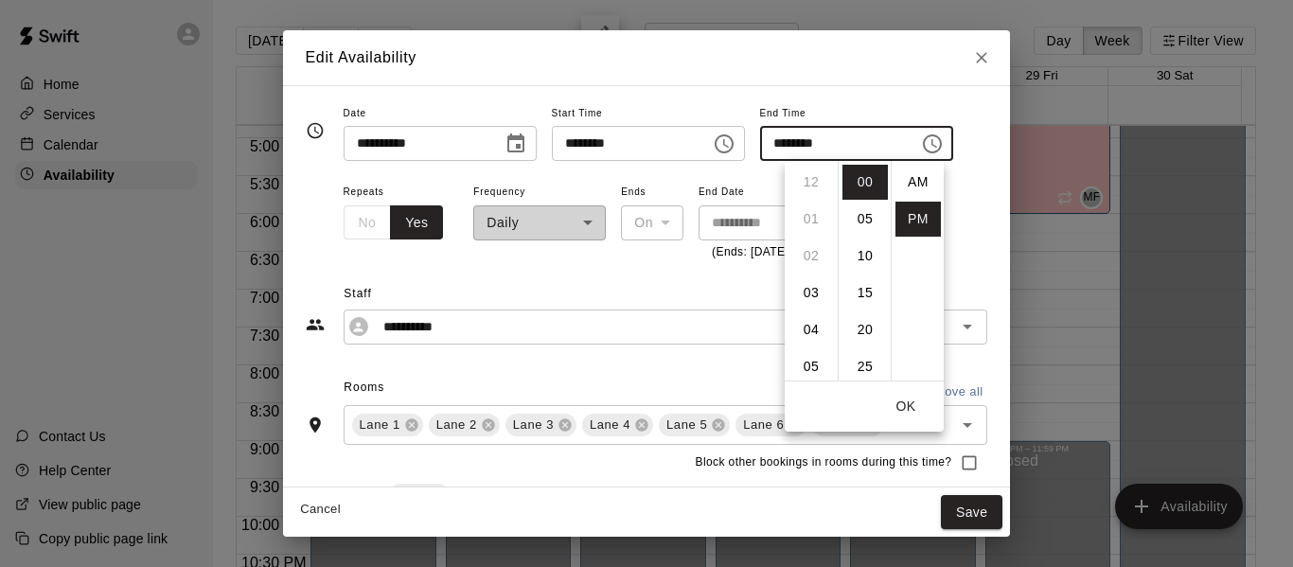
scroll to position [34, 0]
click at [809, 215] on li "09" at bounding box center [811, 219] width 45 height 35
type input "********"
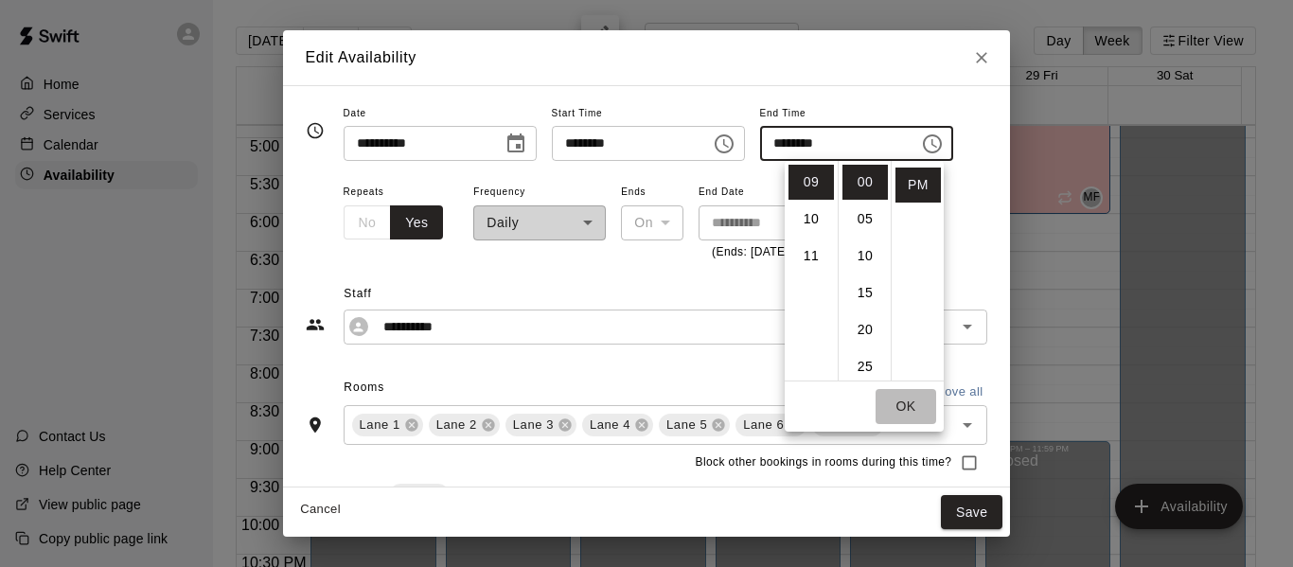
click at [901, 404] on button "OK" at bounding box center [906, 406] width 61 height 35
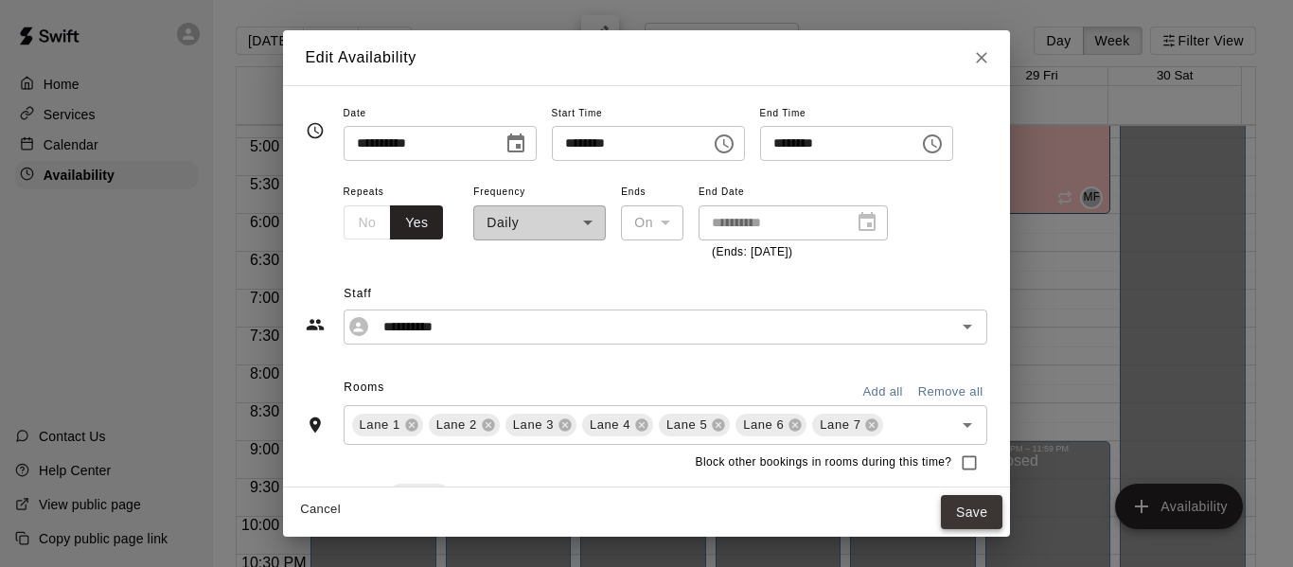
click at [992, 505] on button "Save" at bounding box center [972, 512] width 62 height 35
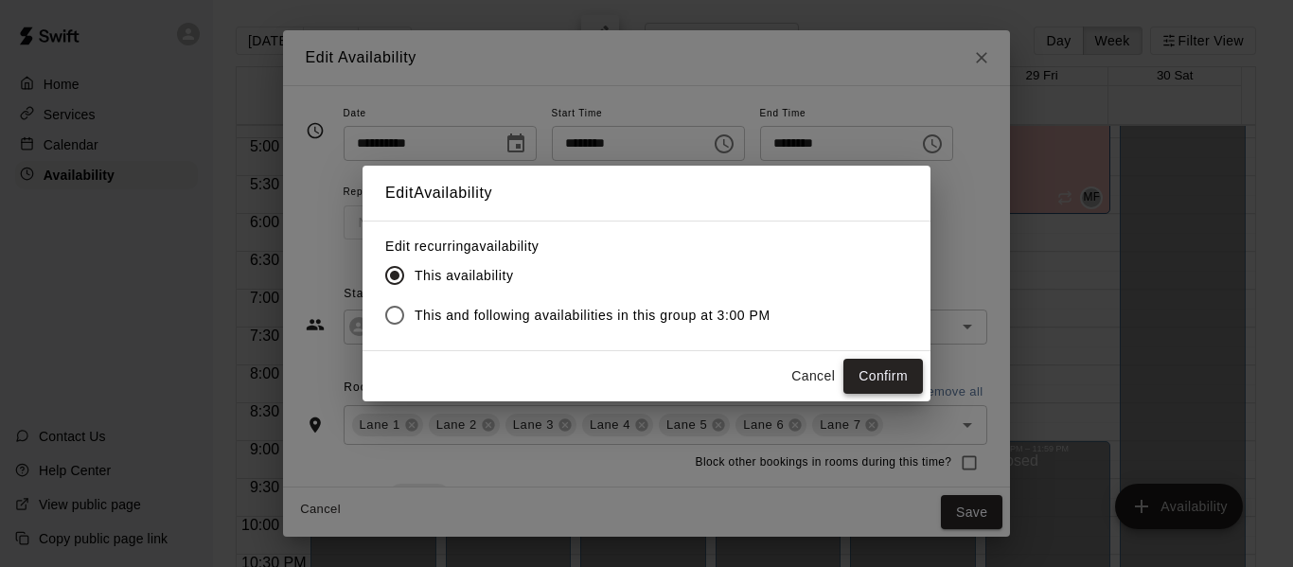
click at [874, 371] on button "Confirm" at bounding box center [884, 376] width 80 height 35
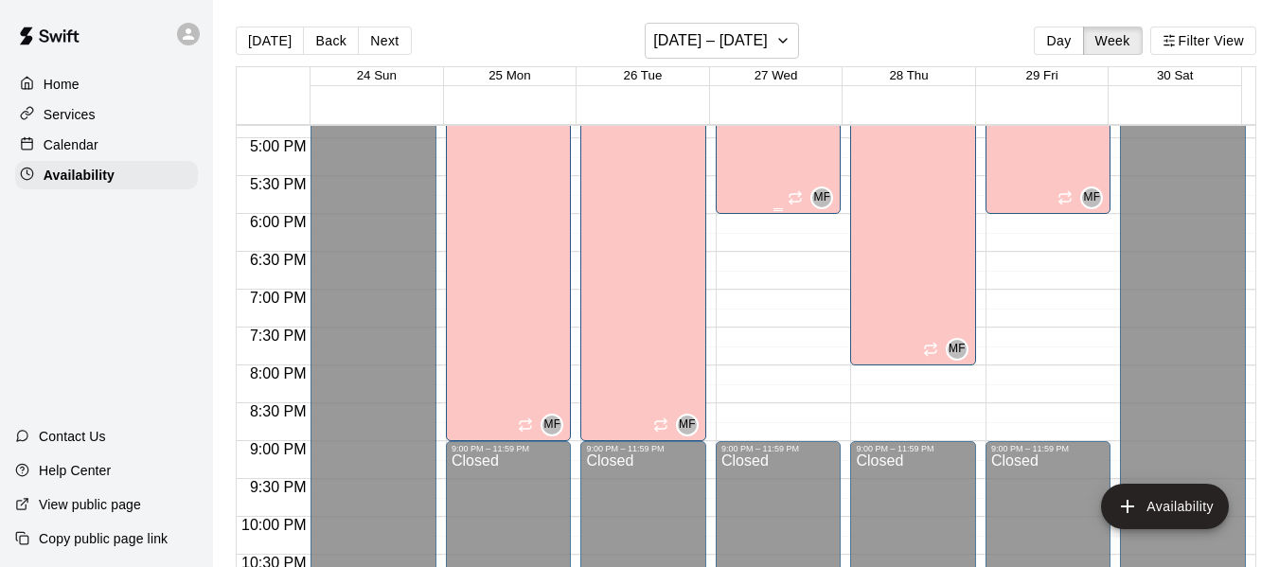
click at [732, 167] on div "[PERSON_NAME][GEOGRAPHIC_DATA][PERSON_NAME][PERSON_NAME][PERSON_NAME][PERSON_NA…" at bounding box center [773, 282] width 104 height 567
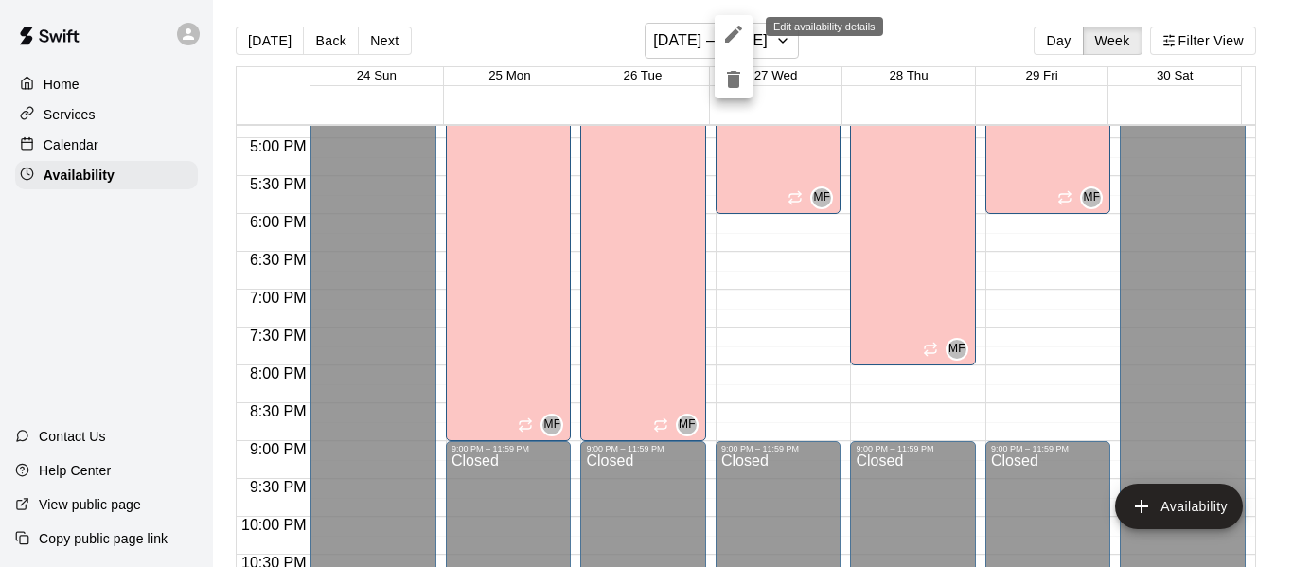
click at [730, 33] on icon "edit" at bounding box center [733, 34] width 23 height 23
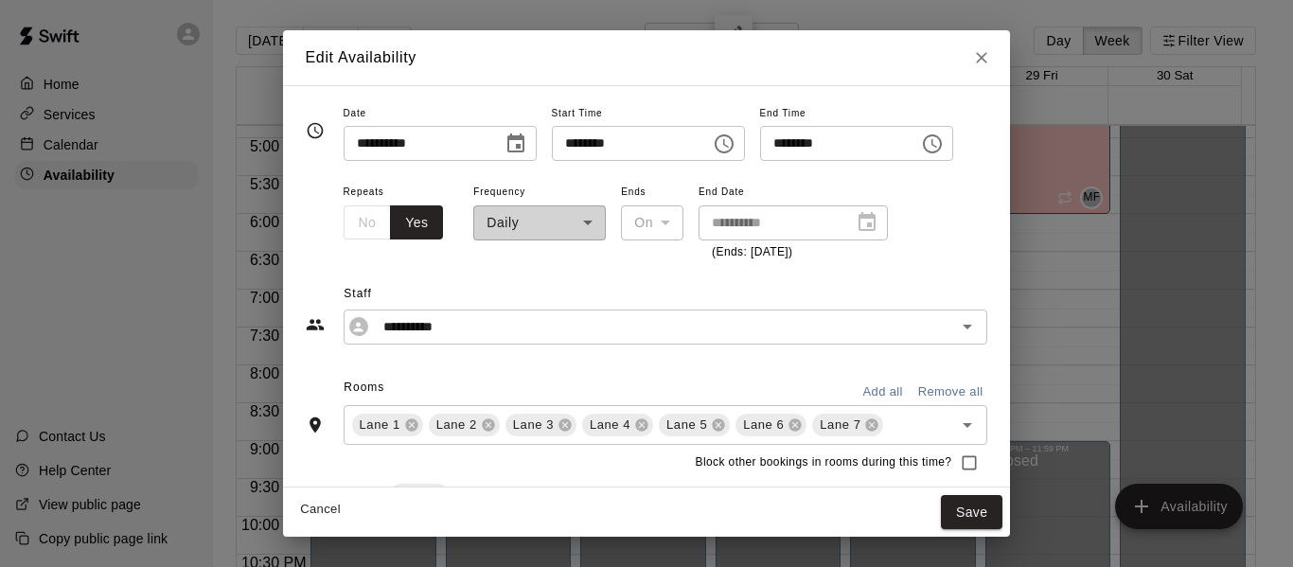
click at [944, 143] on icon "Choose time, selected time is 6:00 PM" at bounding box center [932, 144] width 23 height 23
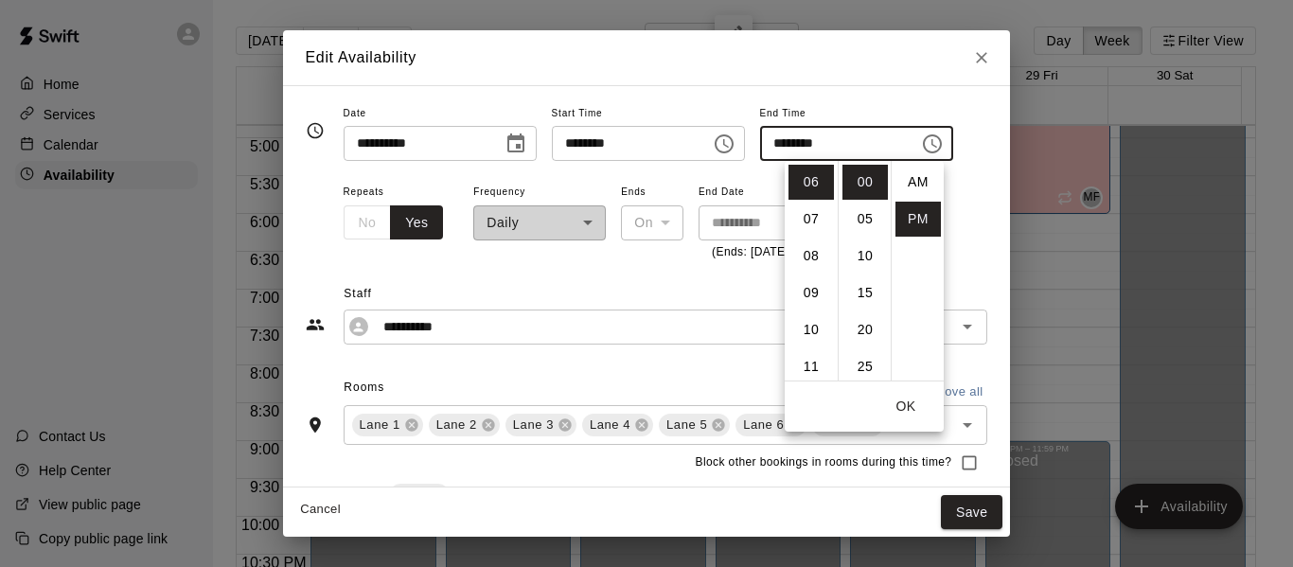
scroll to position [34, 0]
click at [809, 286] on li "09" at bounding box center [811, 293] width 45 height 35
type input "********"
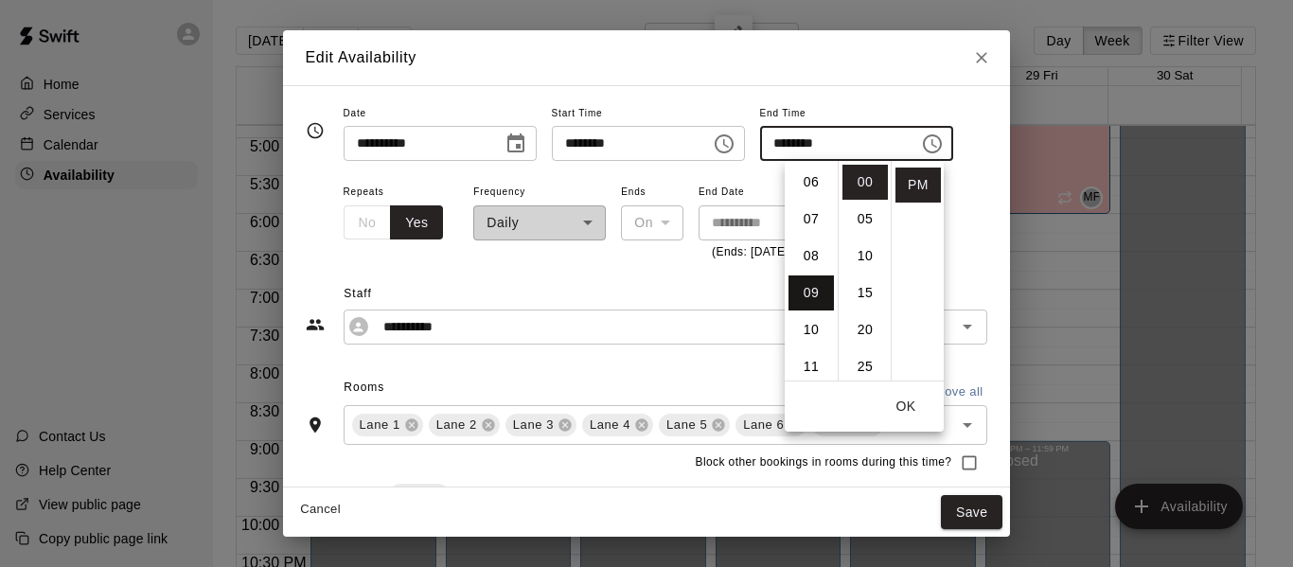
scroll to position [332, 0]
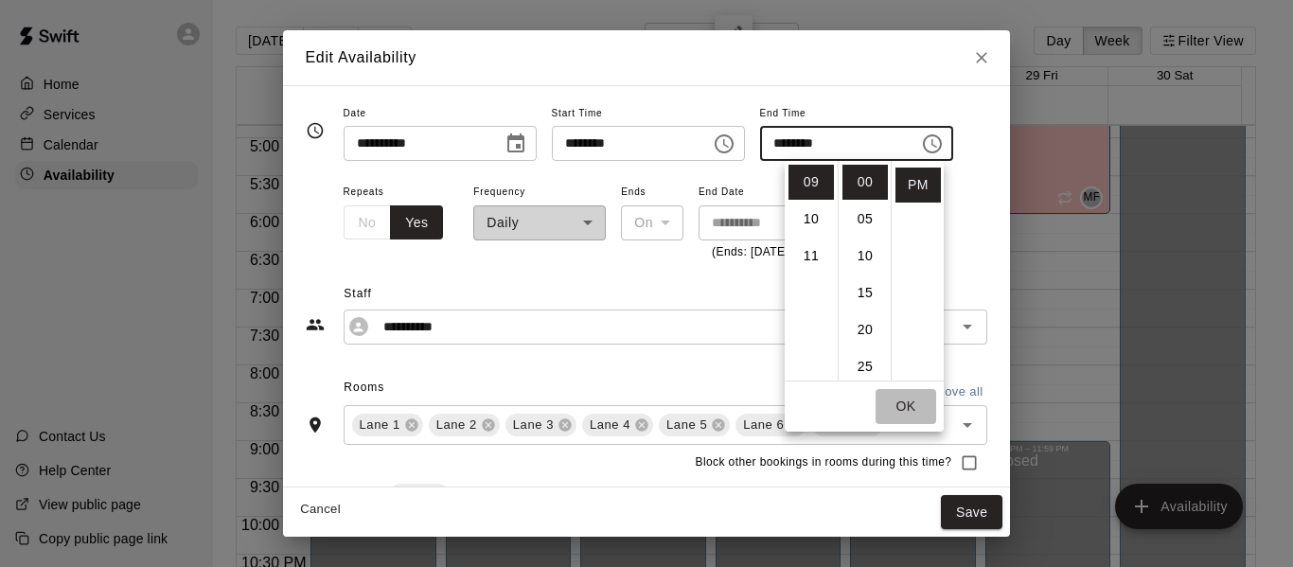
click at [910, 403] on button "OK" at bounding box center [906, 406] width 61 height 35
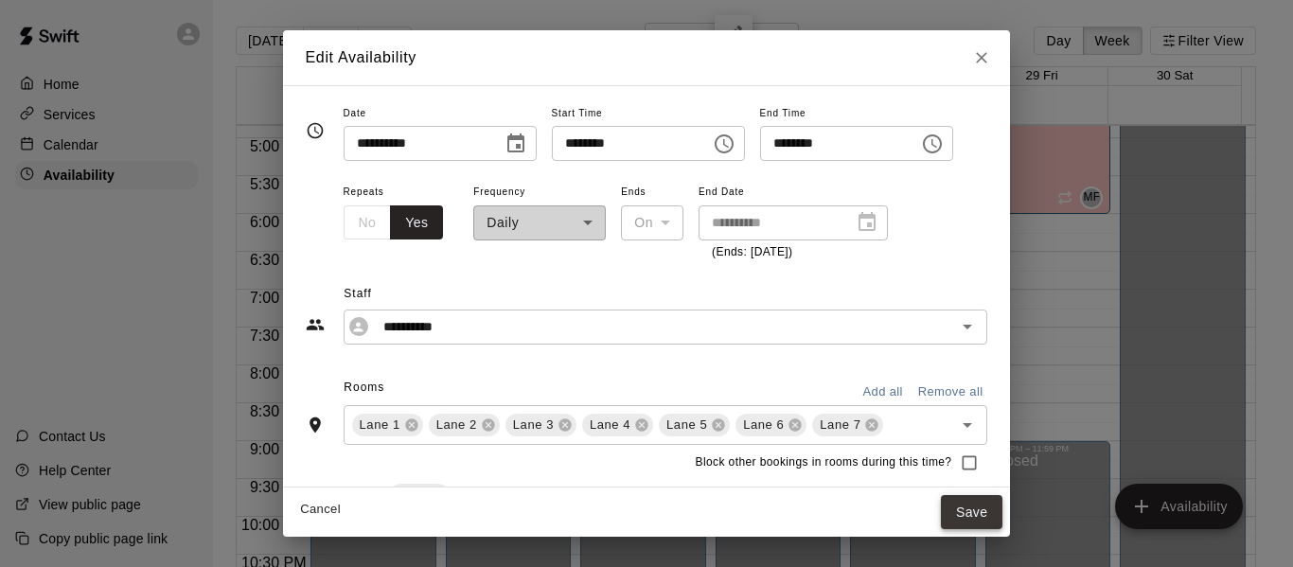
click at [989, 502] on button "Save" at bounding box center [972, 512] width 62 height 35
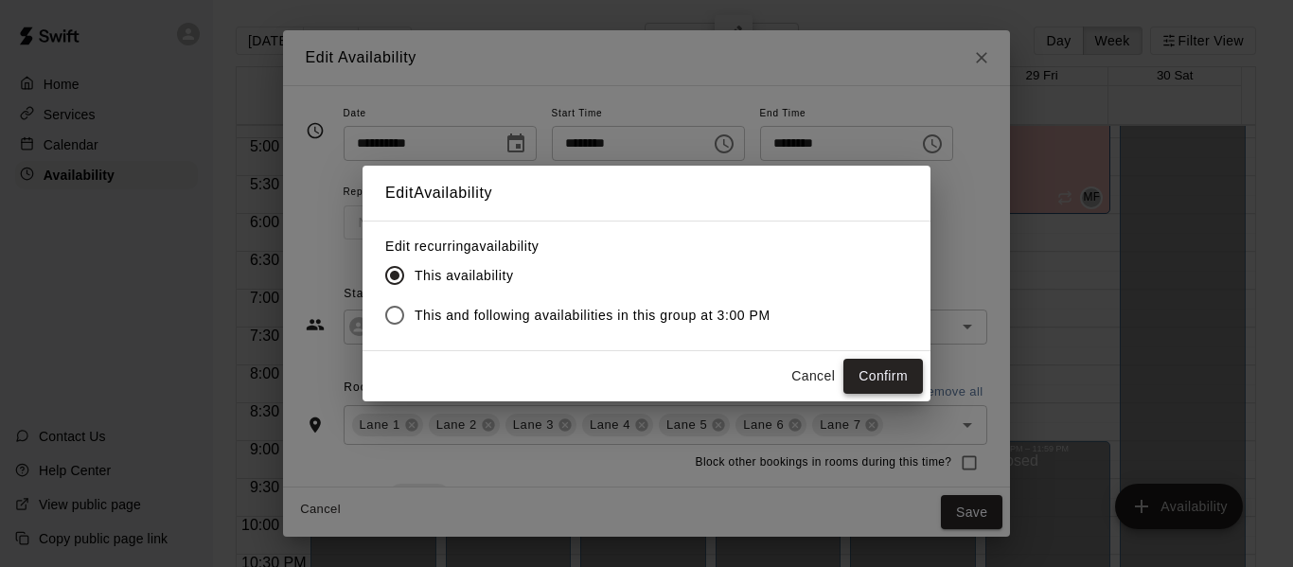
click at [878, 375] on button "Confirm" at bounding box center [884, 376] width 80 height 35
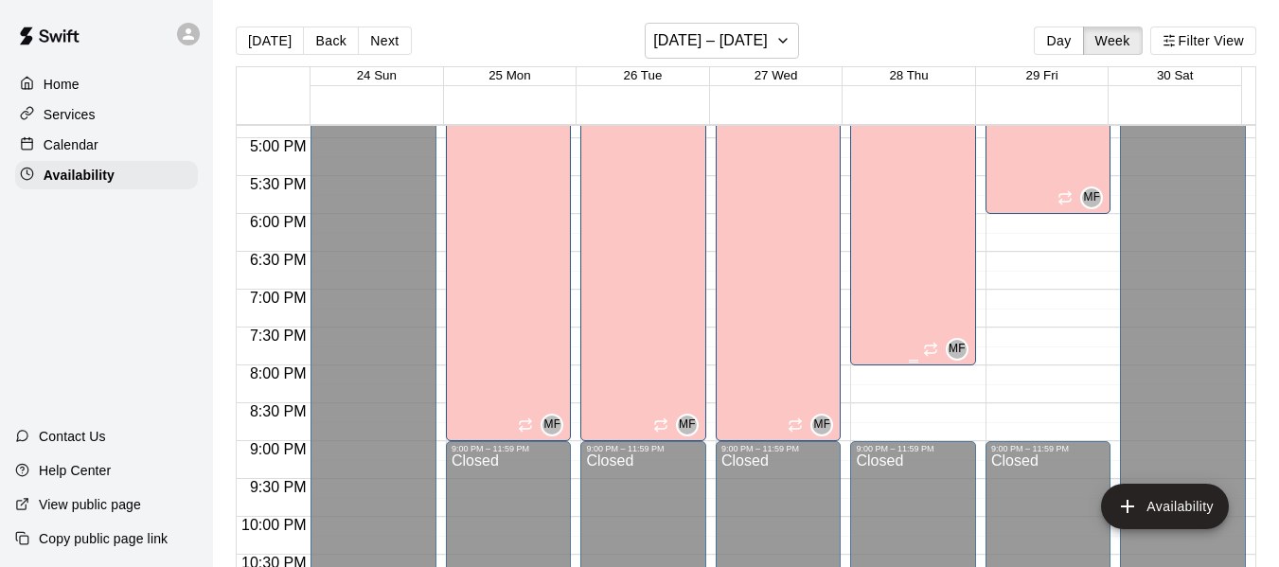
click at [877, 279] on div "[PERSON_NAME][GEOGRAPHIC_DATA][PERSON_NAME][PERSON_NAME][PERSON_NAME][PERSON_NA…" at bounding box center [908, 282] width 104 height 567
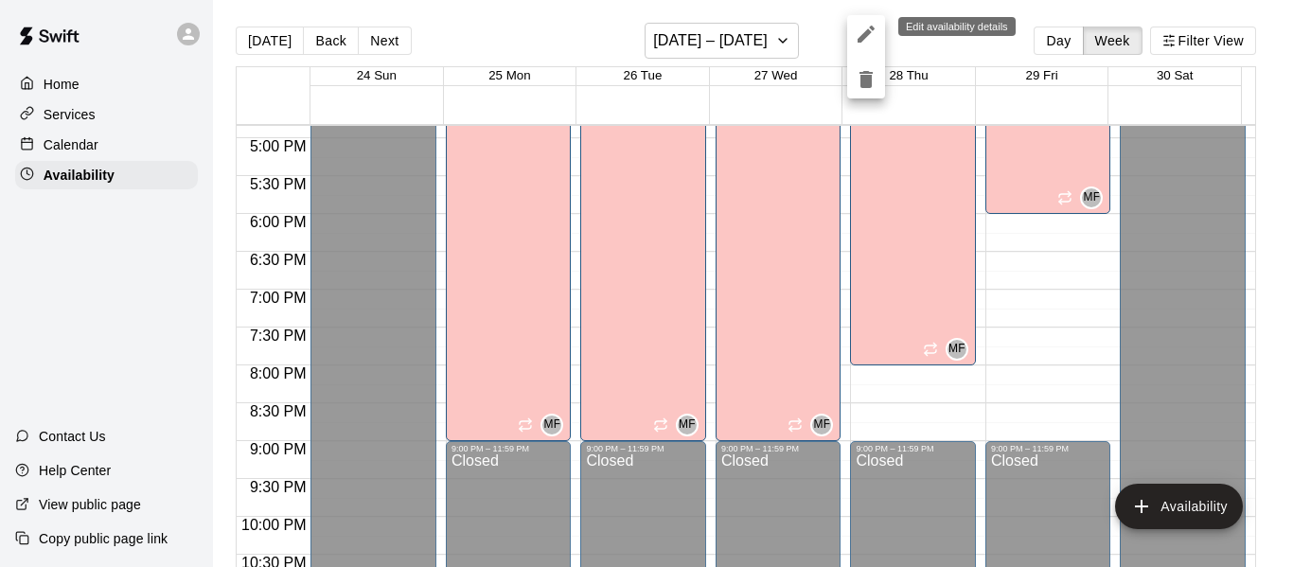
click at [865, 35] on icon "edit" at bounding box center [866, 34] width 17 height 17
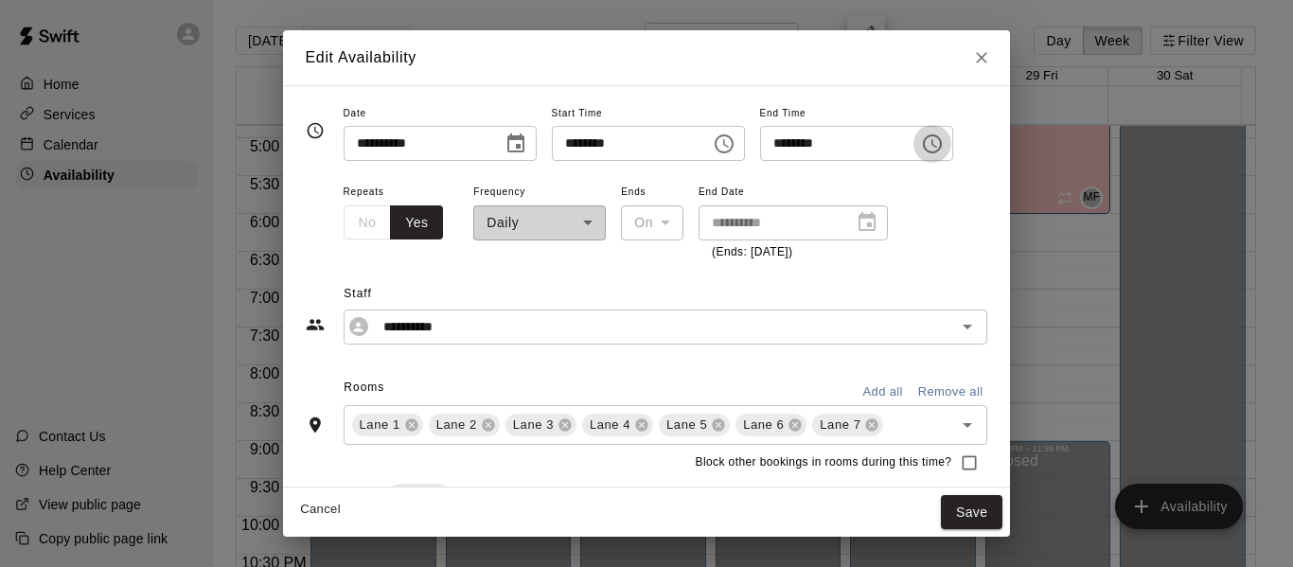
click at [944, 141] on icon "Choose time, selected time is 8:00 PM" at bounding box center [932, 144] width 23 height 23
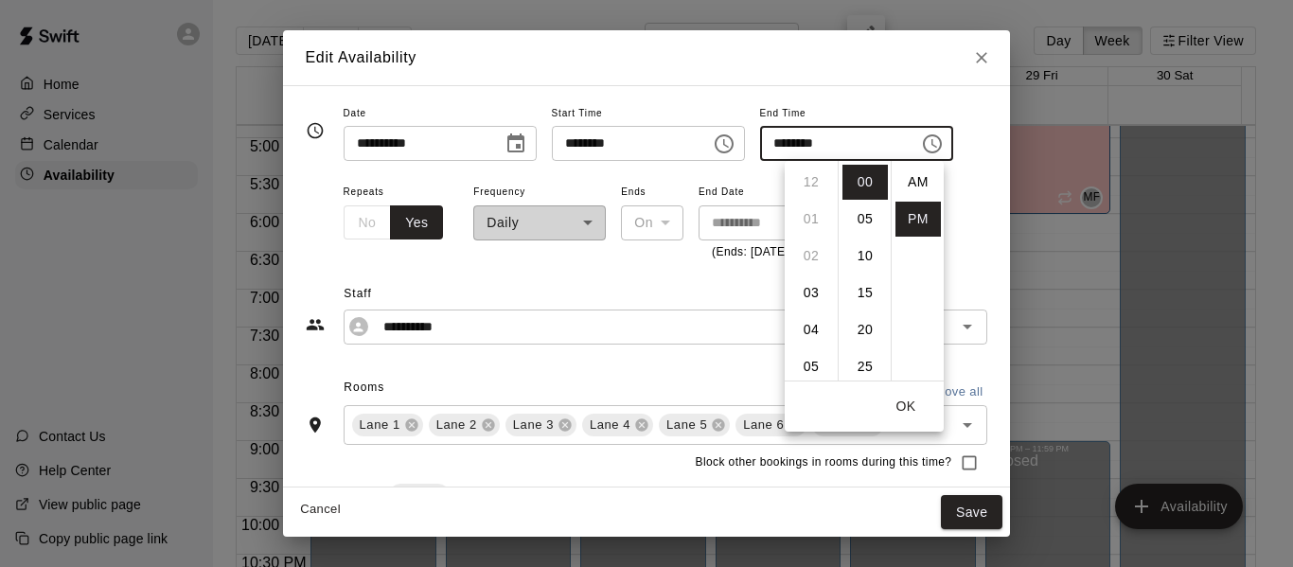
scroll to position [34, 0]
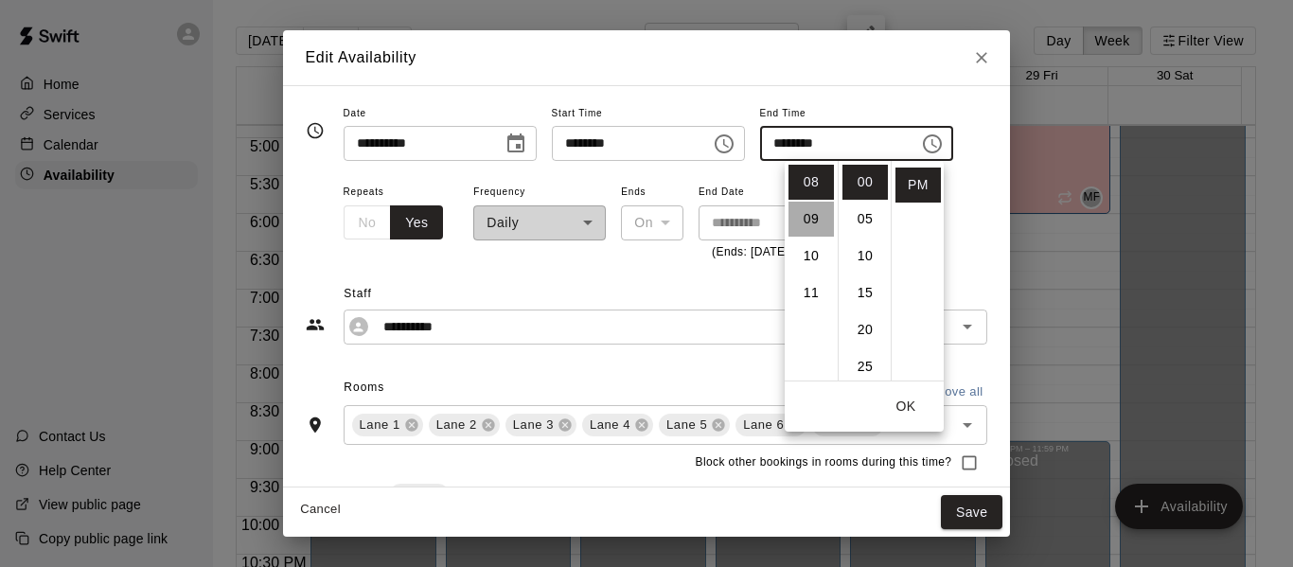
click at [807, 215] on li "09" at bounding box center [811, 219] width 45 height 35
type input "********"
click at [907, 402] on button "OK" at bounding box center [906, 406] width 61 height 35
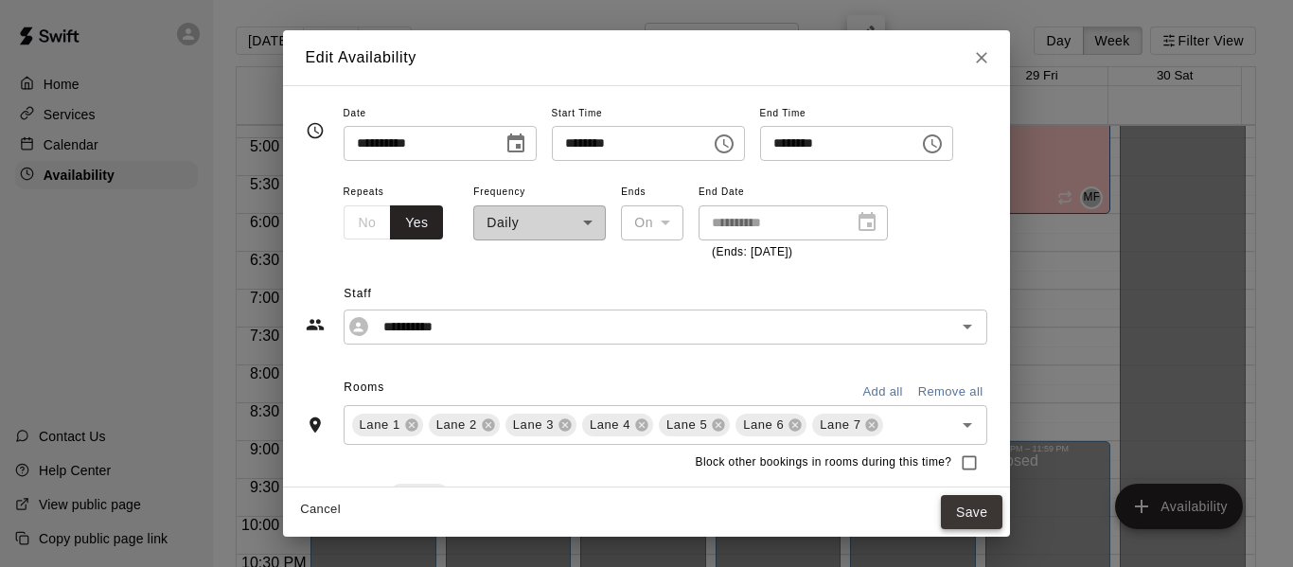
click at [1000, 507] on button "Save" at bounding box center [972, 512] width 62 height 35
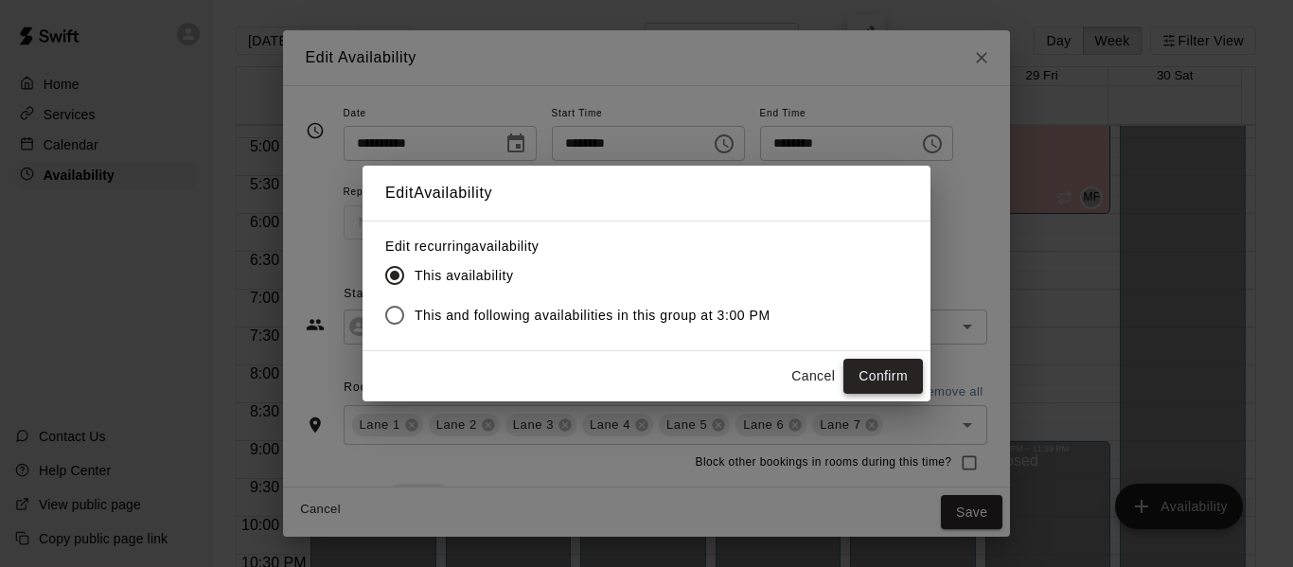
click at [863, 366] on button "Confirm" at bounding box center [884, 376] width 80 height 35
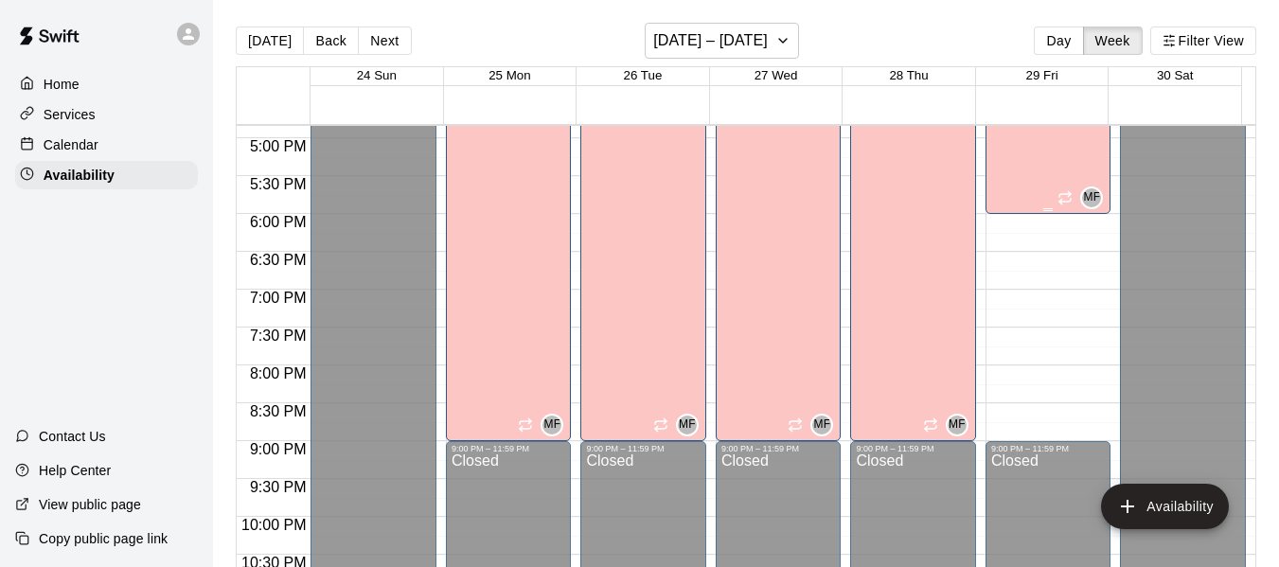
click at [1011, 166] on div "[PERSON_NAME][GEOGRAPHIC_DATA][PERSON_NAME][PERSON_NAME][PERSON_NAME][PERSON_NA…" at bounding box center [1043, 282] width 104 height 567
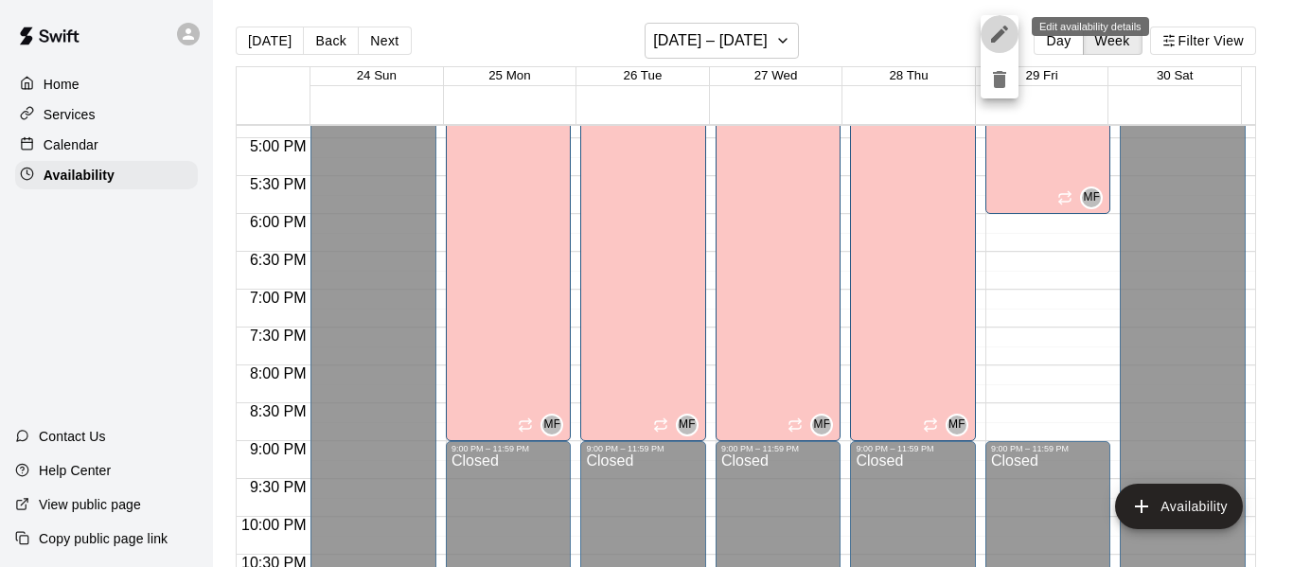
click at [994, 32] on icon "edit" at bounding box center [999, 34] width 23 height 23
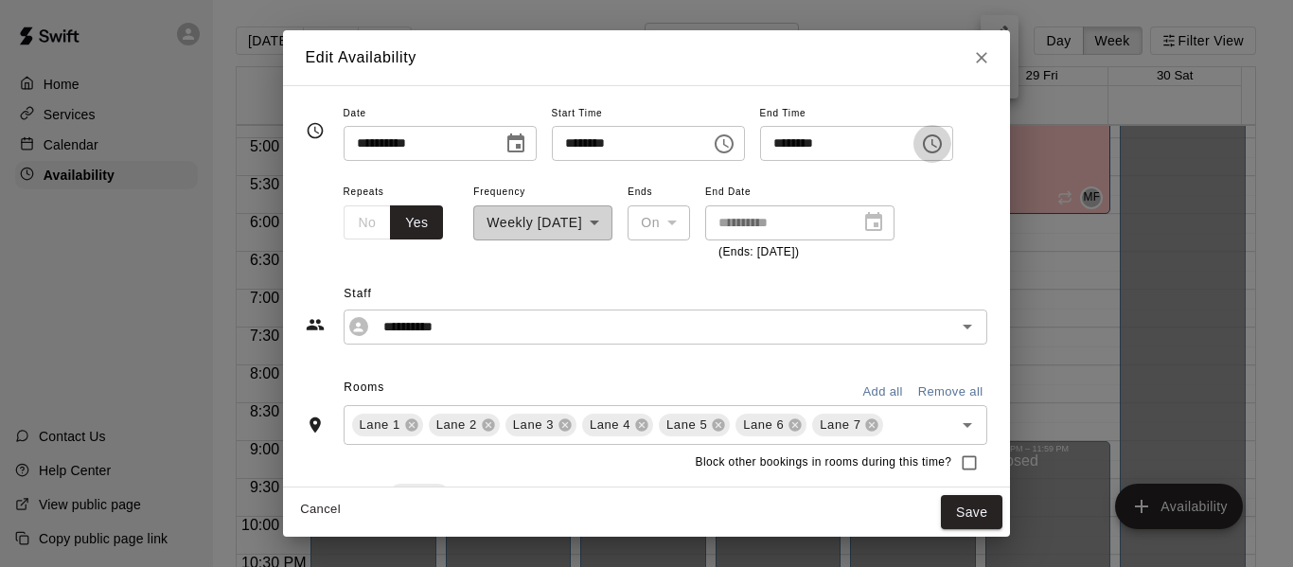
click at [944, 147] on icon "Choose time, selected time is 6:00 PM" at bounding box center [932, 144] width 23 height 23
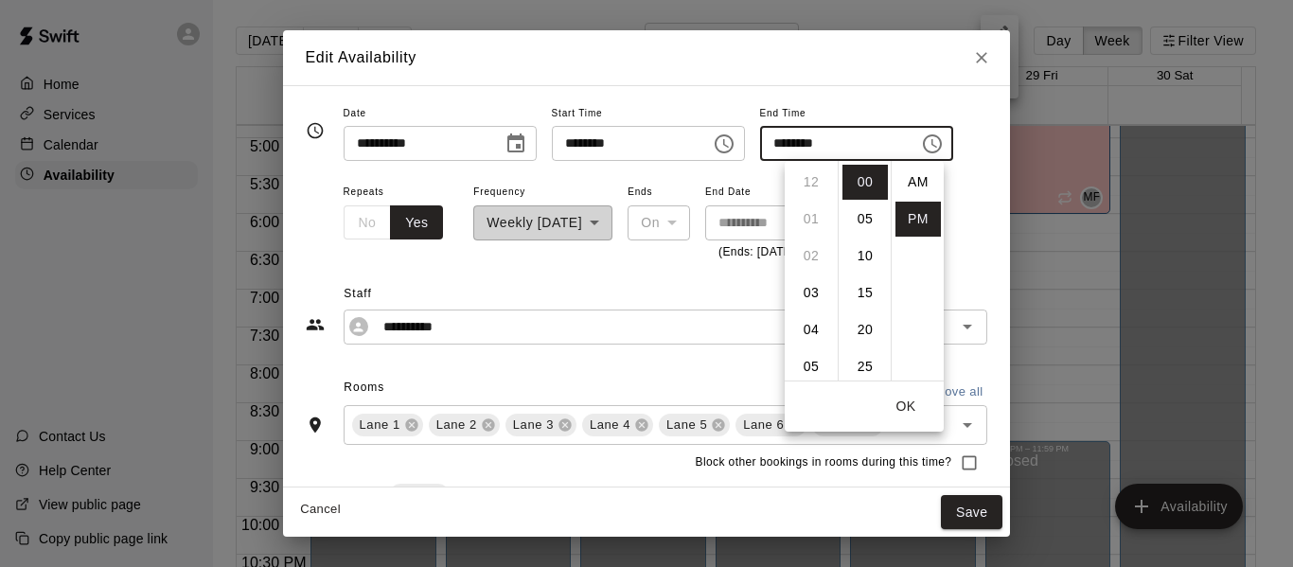
scroll to position [34, 0]
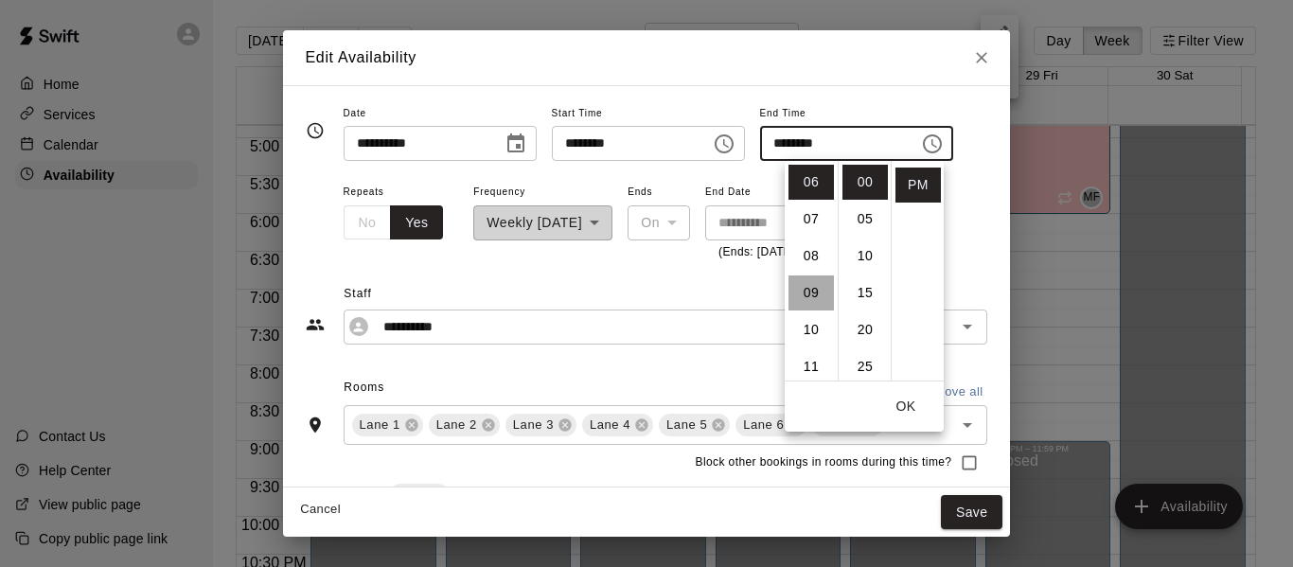
click at [809, 292] on li "09" at bounding box center [811, 293] width 45 height 35
type input "********"
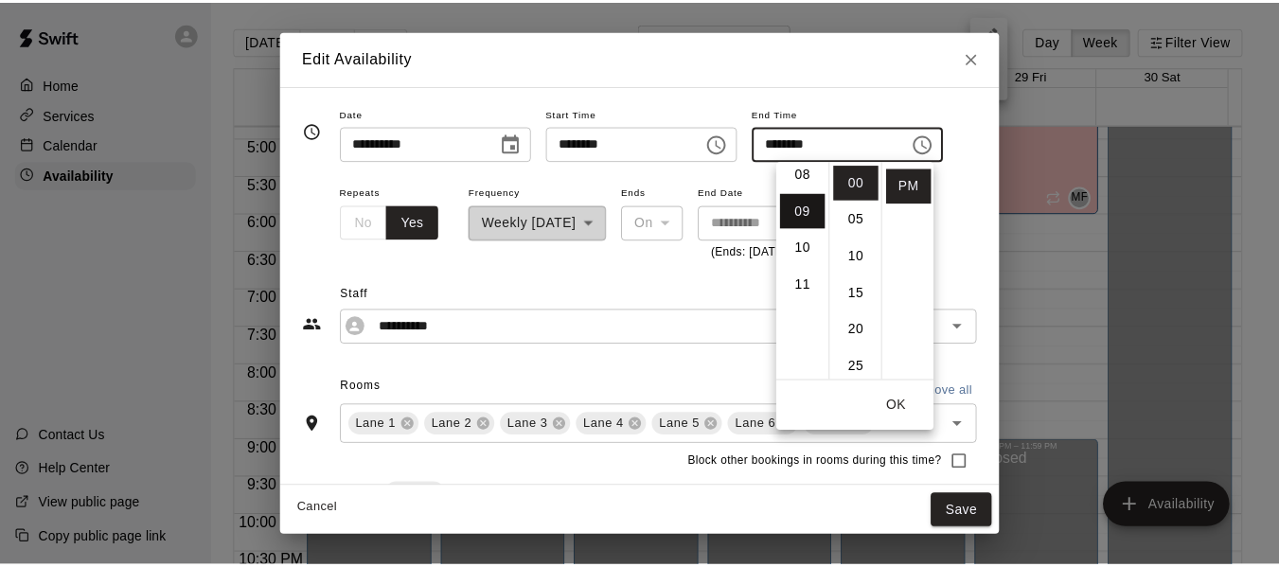
scroll to position [332, 0]
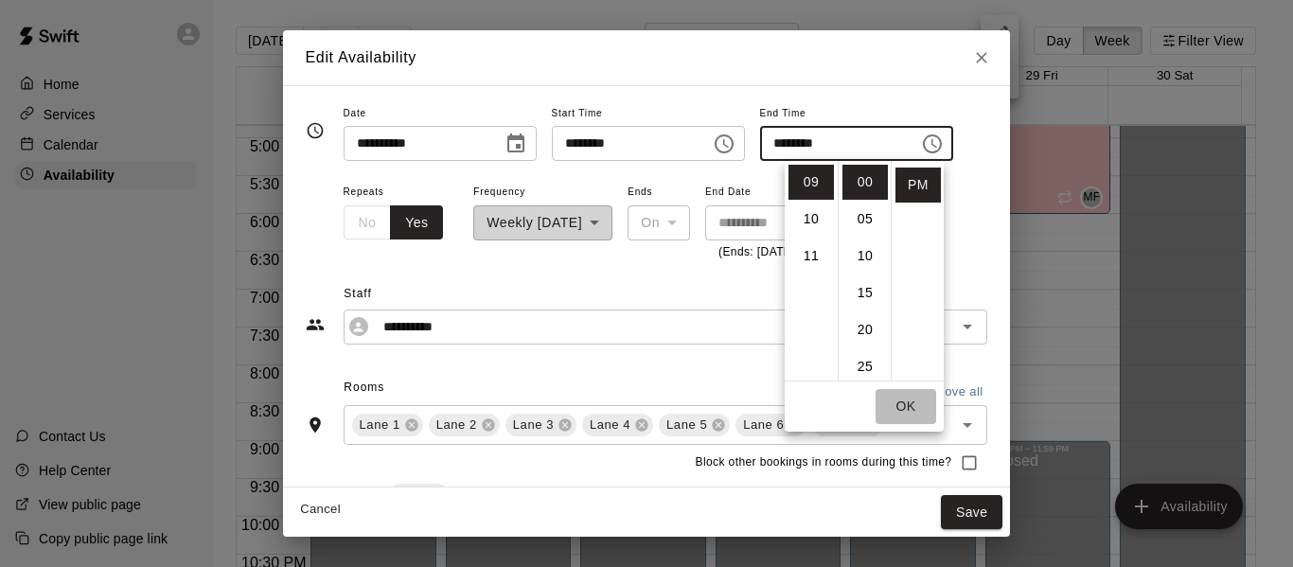
click at [904, 405] on button "OK" at bounding box center [906, 406] width 61 height 35
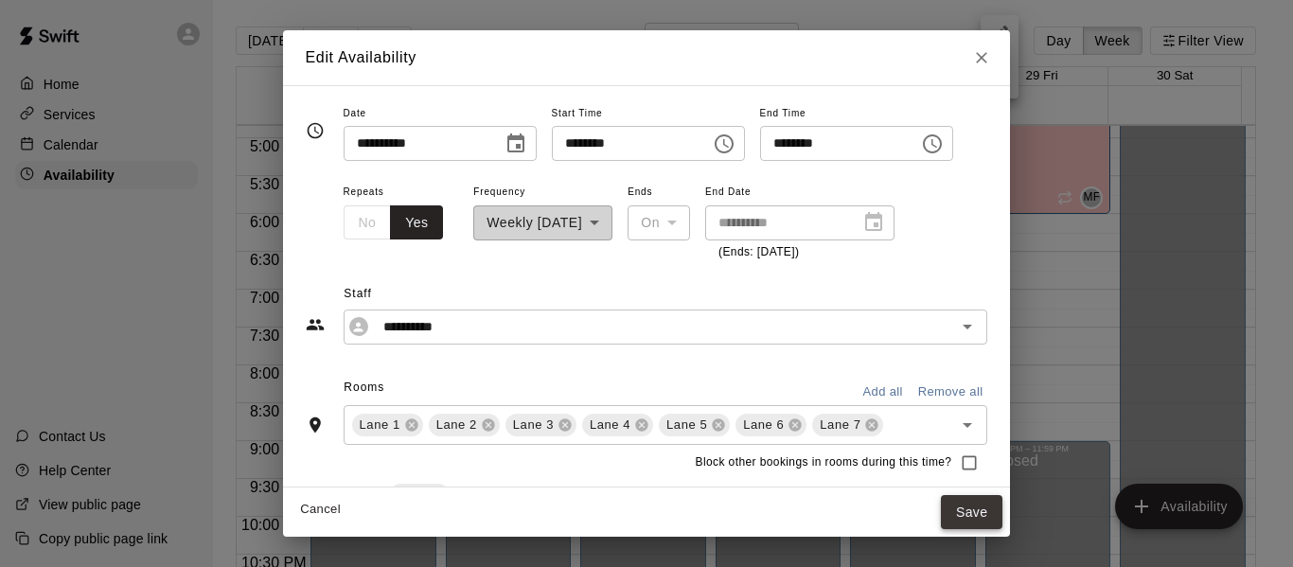
click at [1004, 514] on button "Save" at bounding box center [972, 512] width 62 height 35
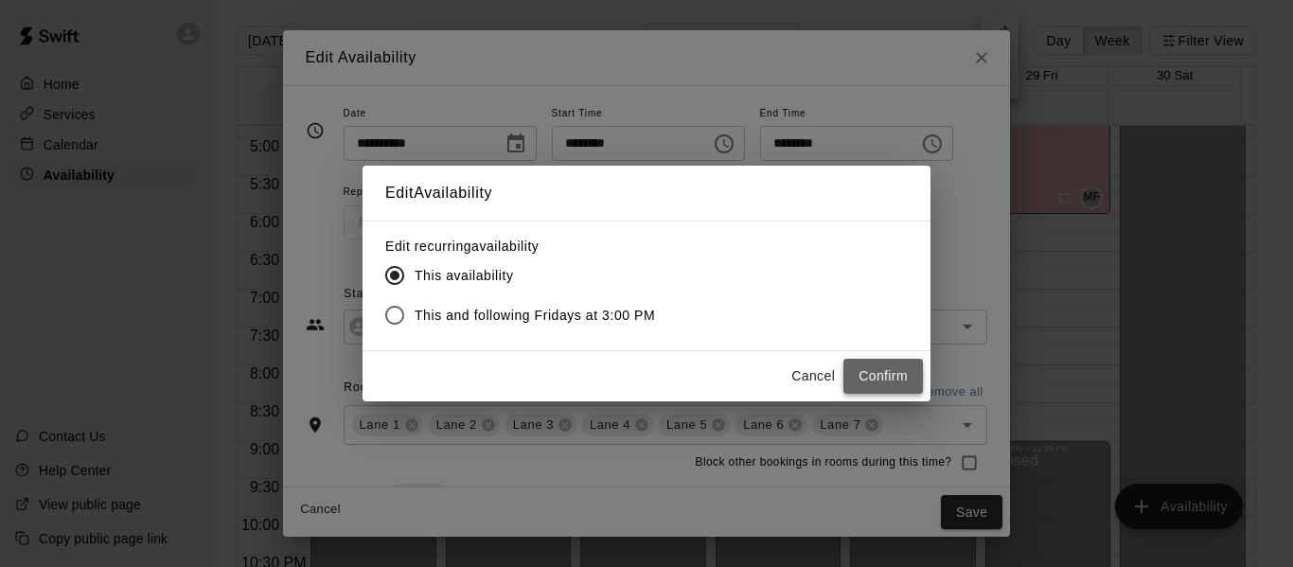
click at [869, 368] on button "Confirm" at bounding box center [884, 376] width 80 height 35
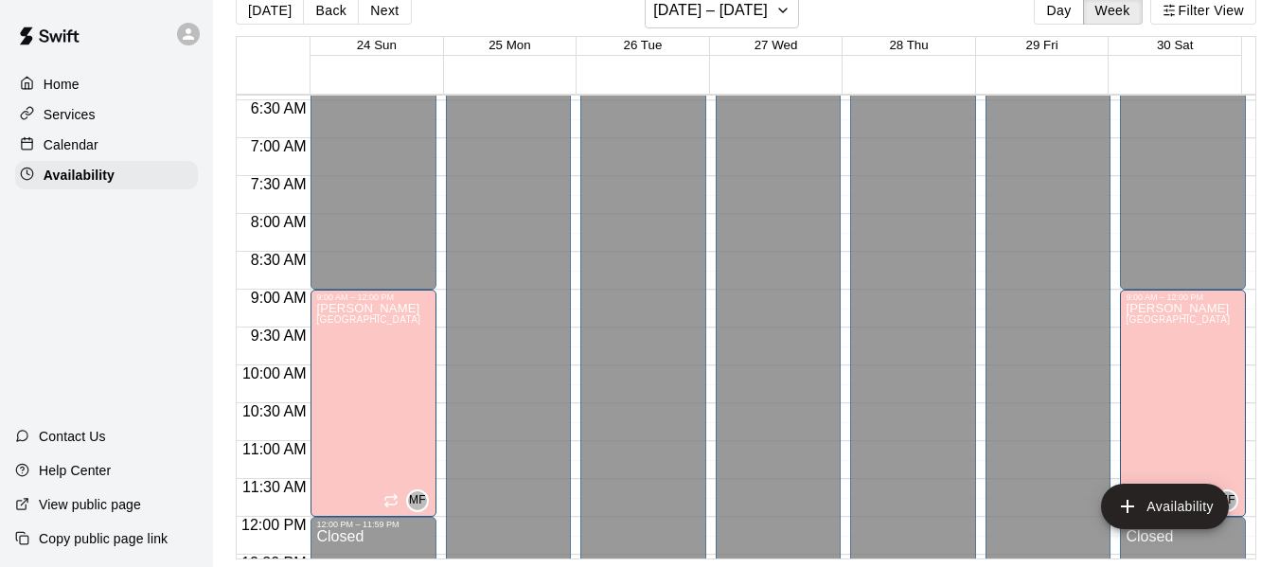
scroll to position [481, 0]
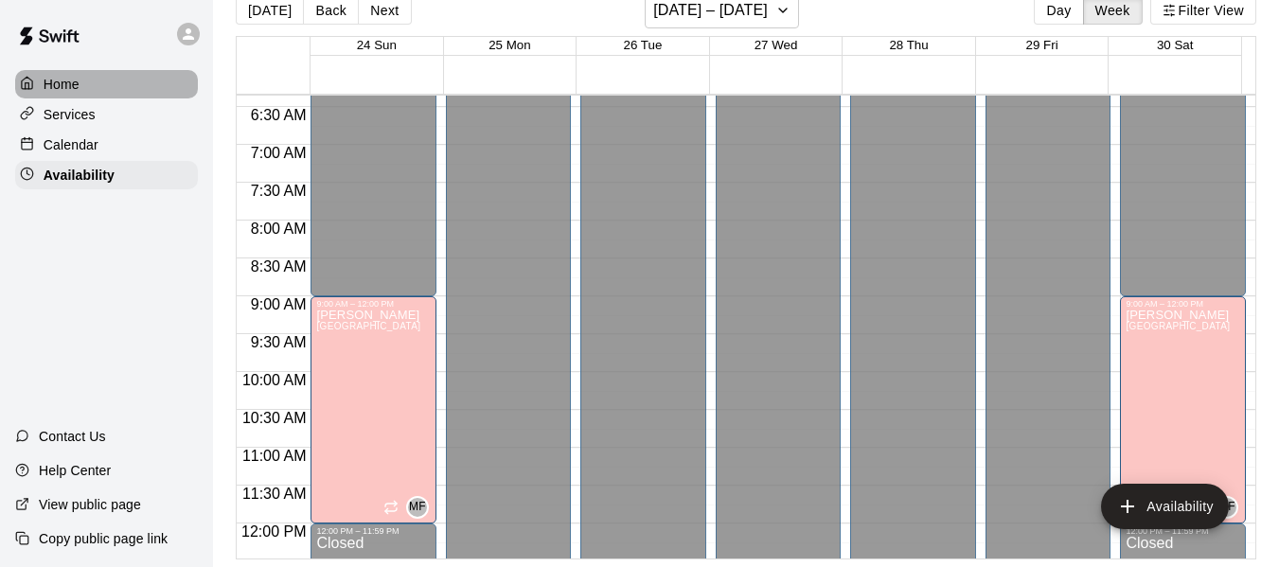
click at [51, 80] on p "Home" at bounding box center [62, 84] width 36 height 19
